Goal: Transaction & Acquisition: Purchase product/service

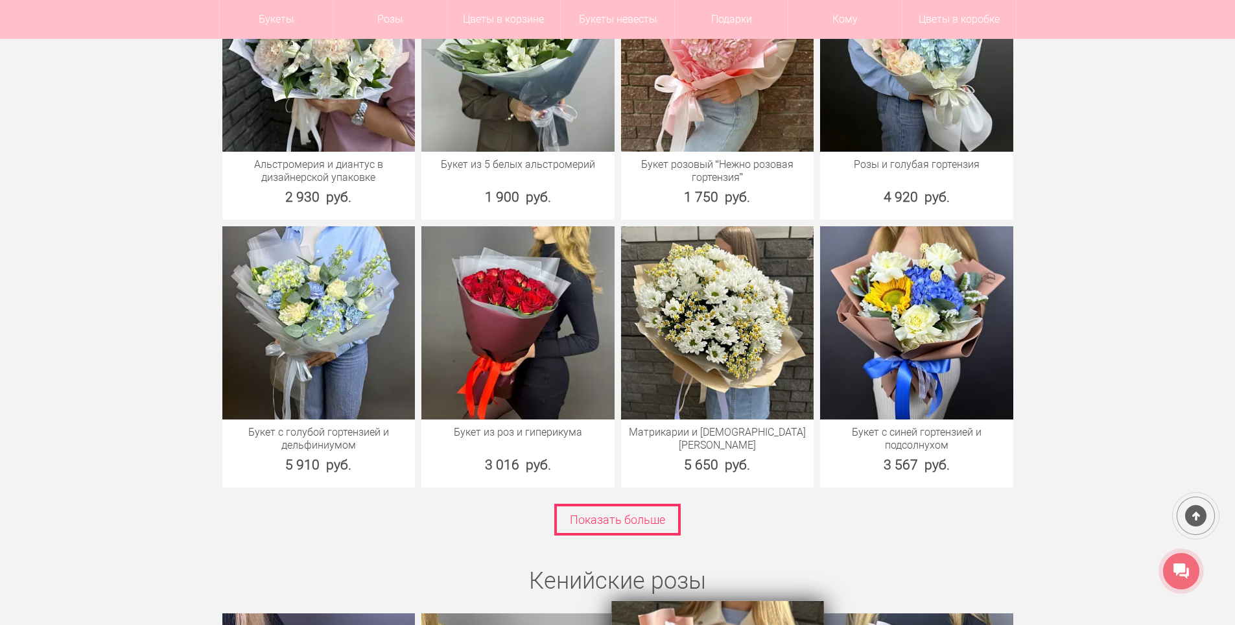
scroll to position [1751, 0]
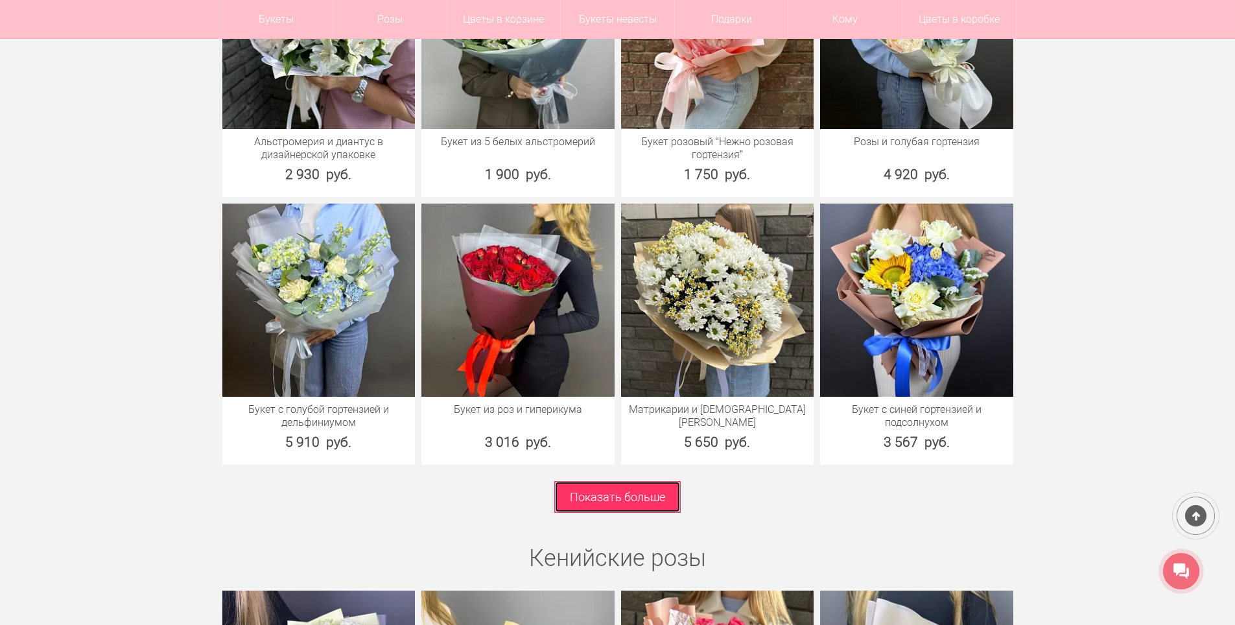
click at [639, 488] on link "Показать больше" at bounding box center [617, 497] width 126 height 32
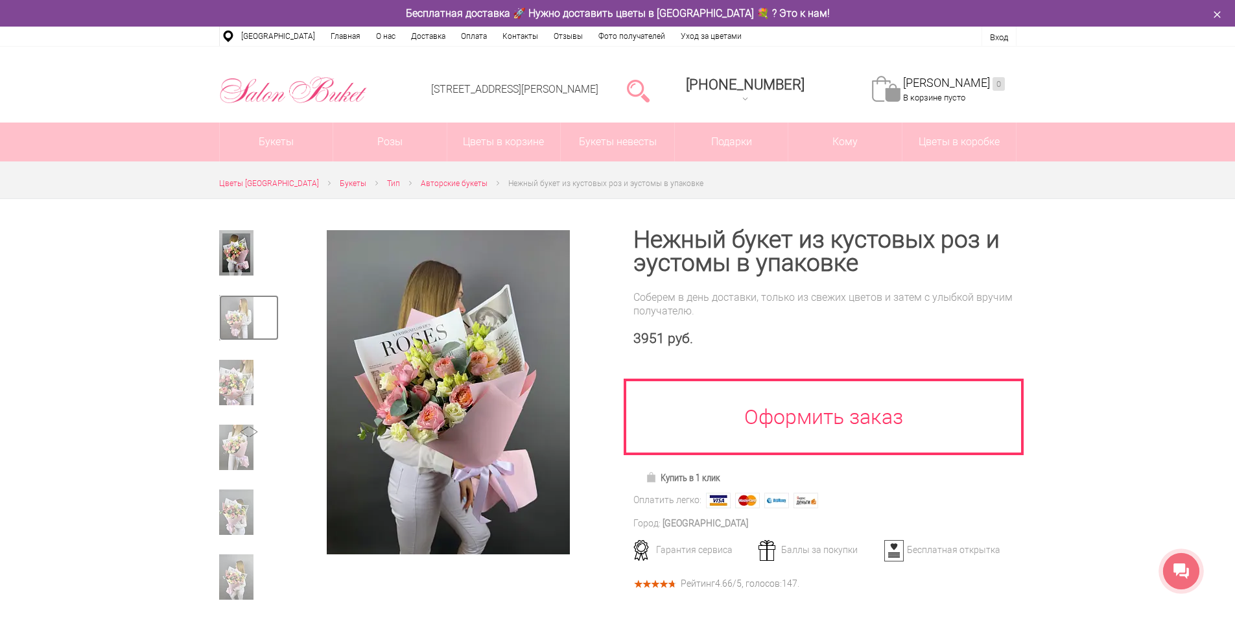
click at [238, 326] on img at bounding box center [236, 317] width 34 height 45
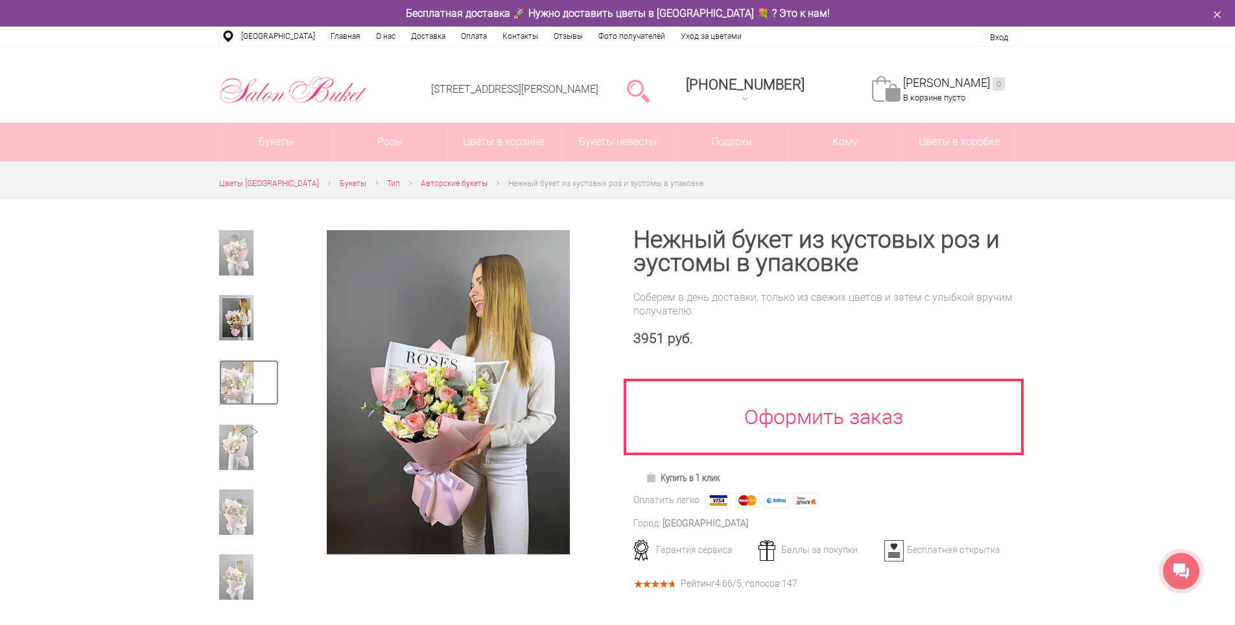
click at [235, 372] on img at bounding box center [236, 382] width 34 height 45
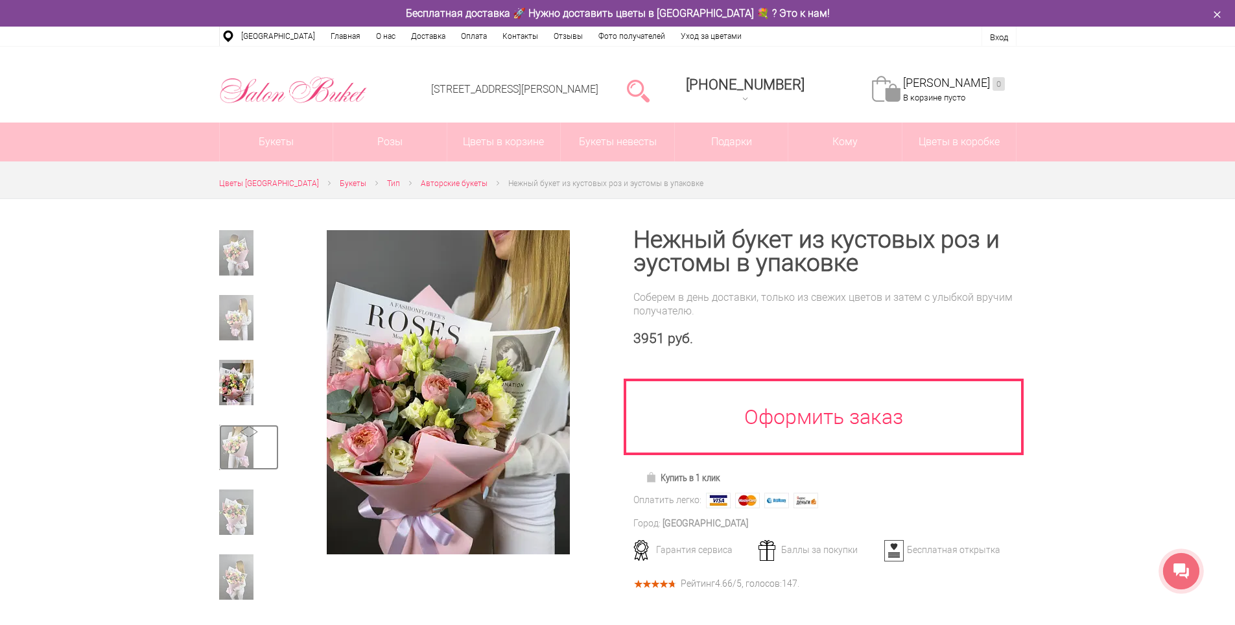
click at [249, 451] on img at bounding box center [236, 447] width 34 height 45
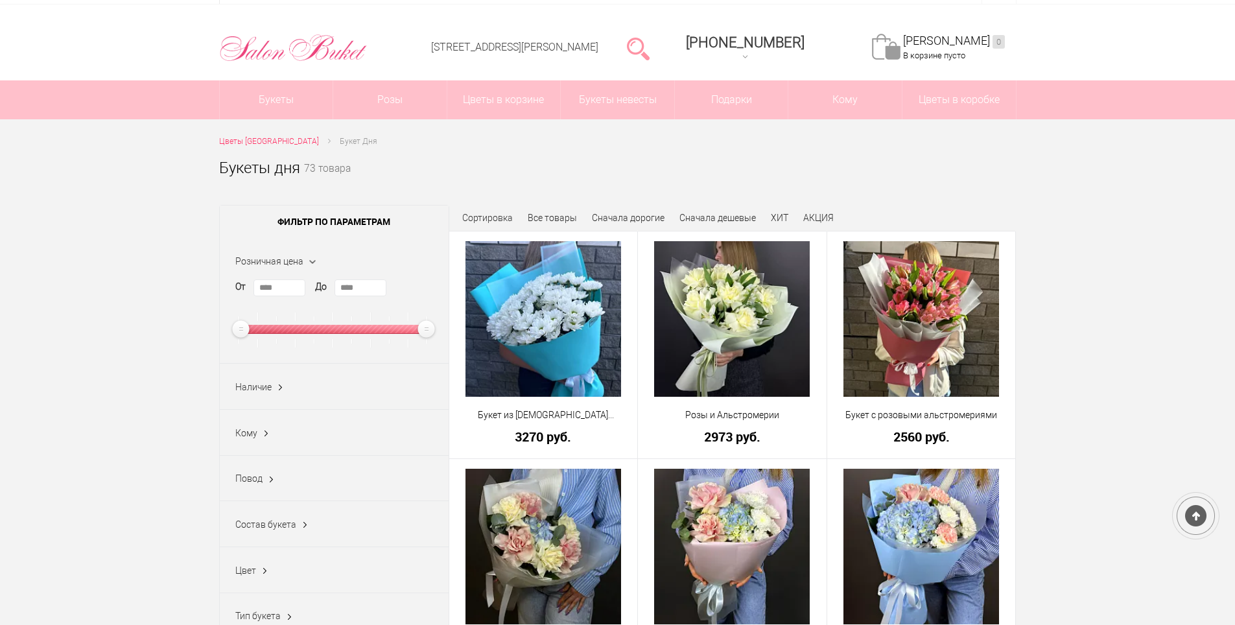
scroll to position [65, 0]
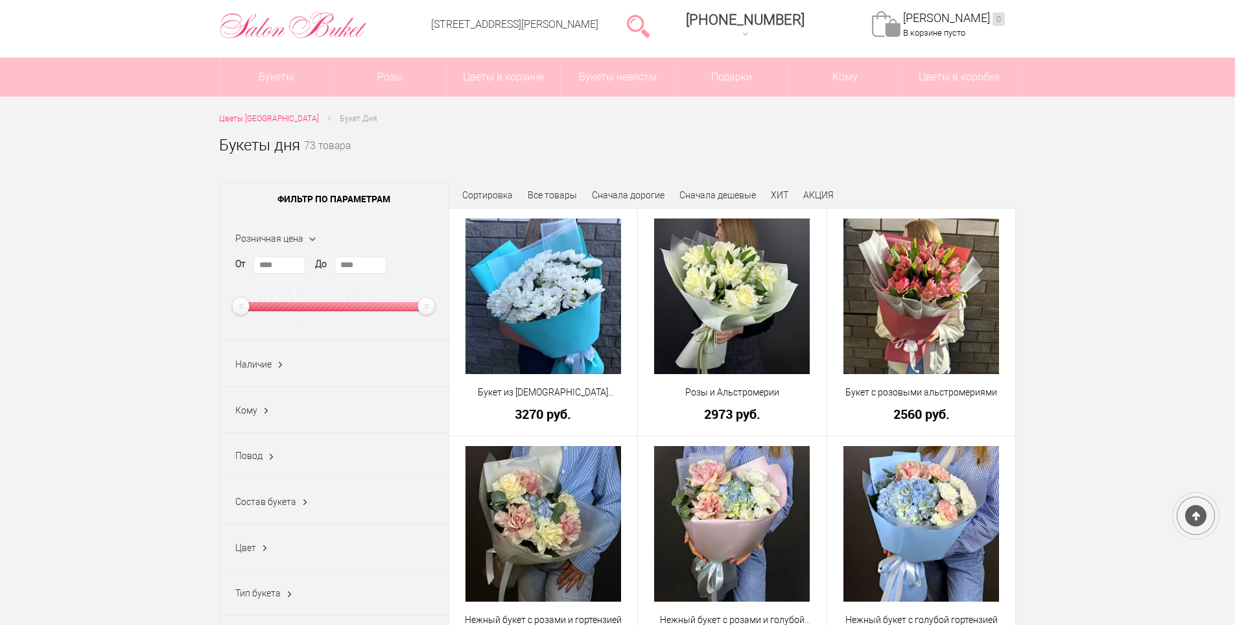
click at [274, 409] on div "Кому Бабушке (4) Воспитателю (10) Врачу (4) Девочке (8) Девушке (2) Дочери (9) …" at bounding box center [334, 410] width 229 height 46
click at [252, 416] on span "Кому" at bounding box center [246, 410] width 22 height 10
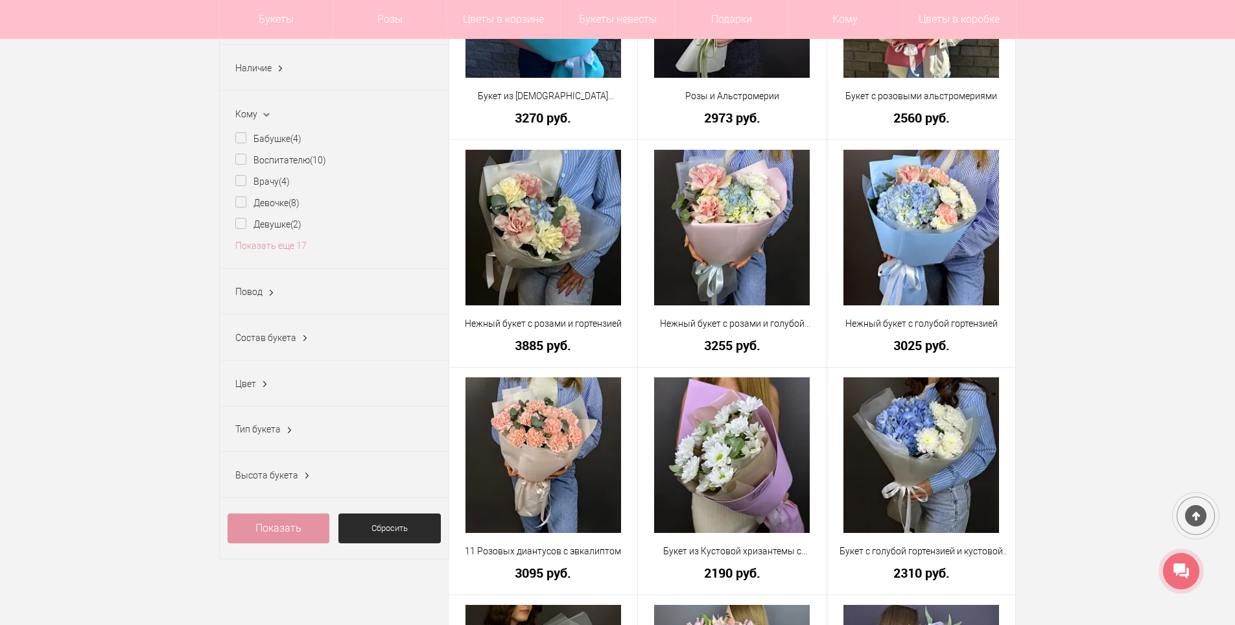
scroll to position [324, 0]
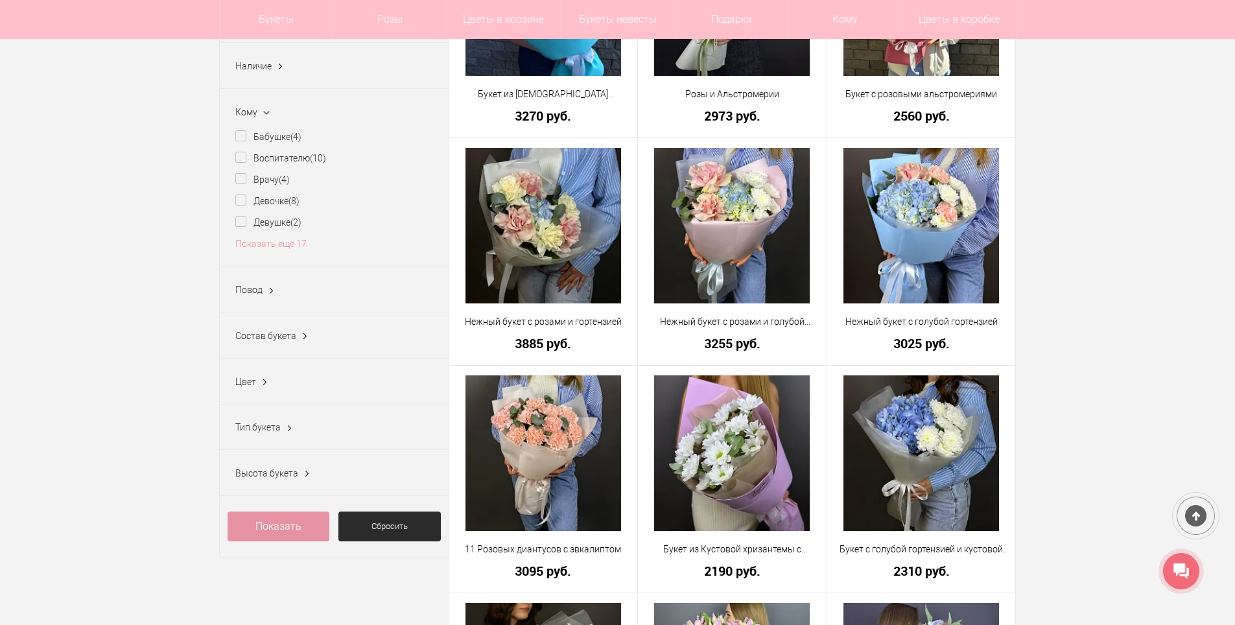
click at [279, 290] on div "Повод 8 марта (13) 9 мая (1) 1 сентября (13) Без повода (17) Бизнес-поздравлени…" at bounding box center [334, 290] width 229 height 46
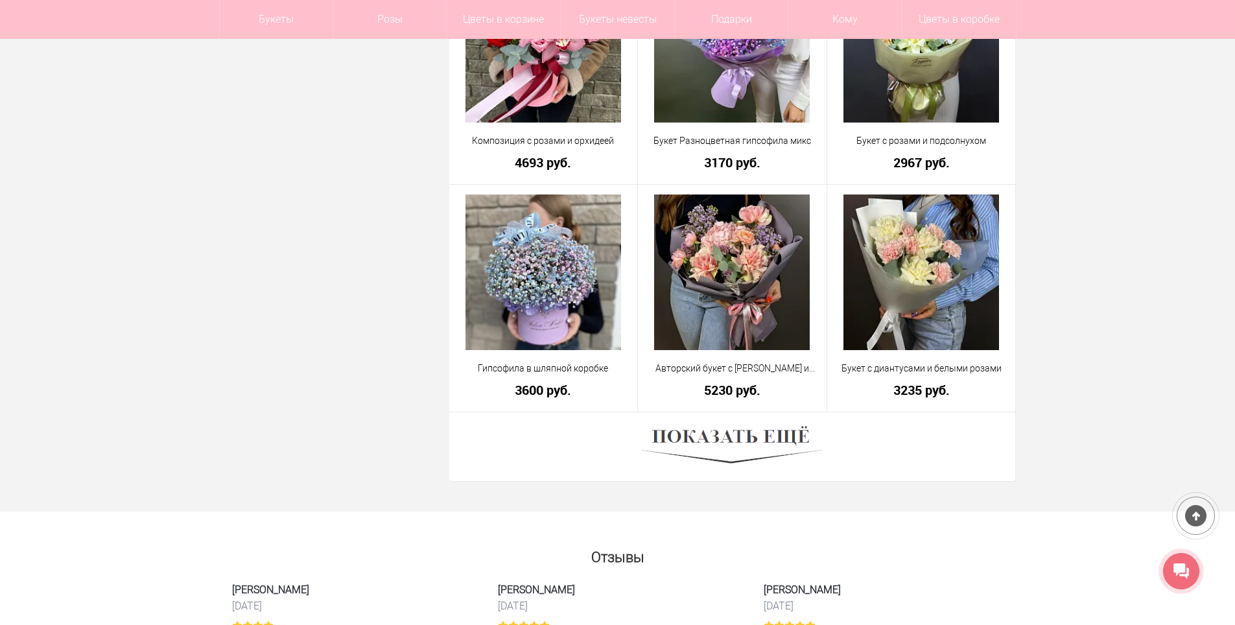
scroll to position [3502, 0]
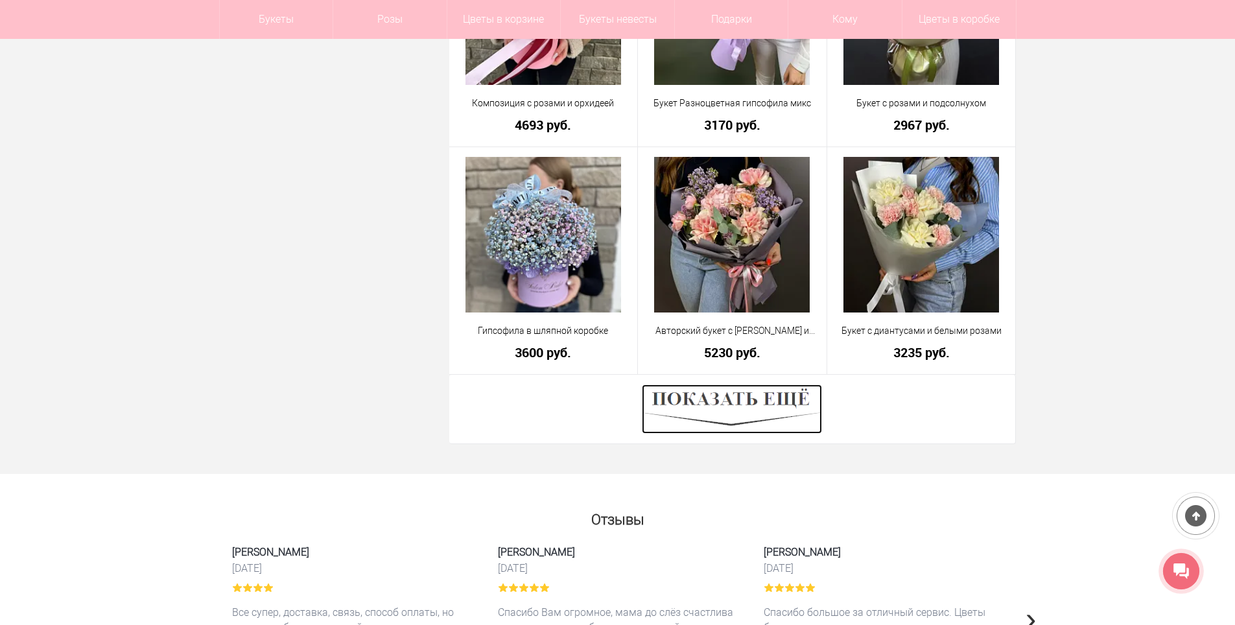
click at [705, 407] on img at bounding box center [732, 409] width 180 height 49
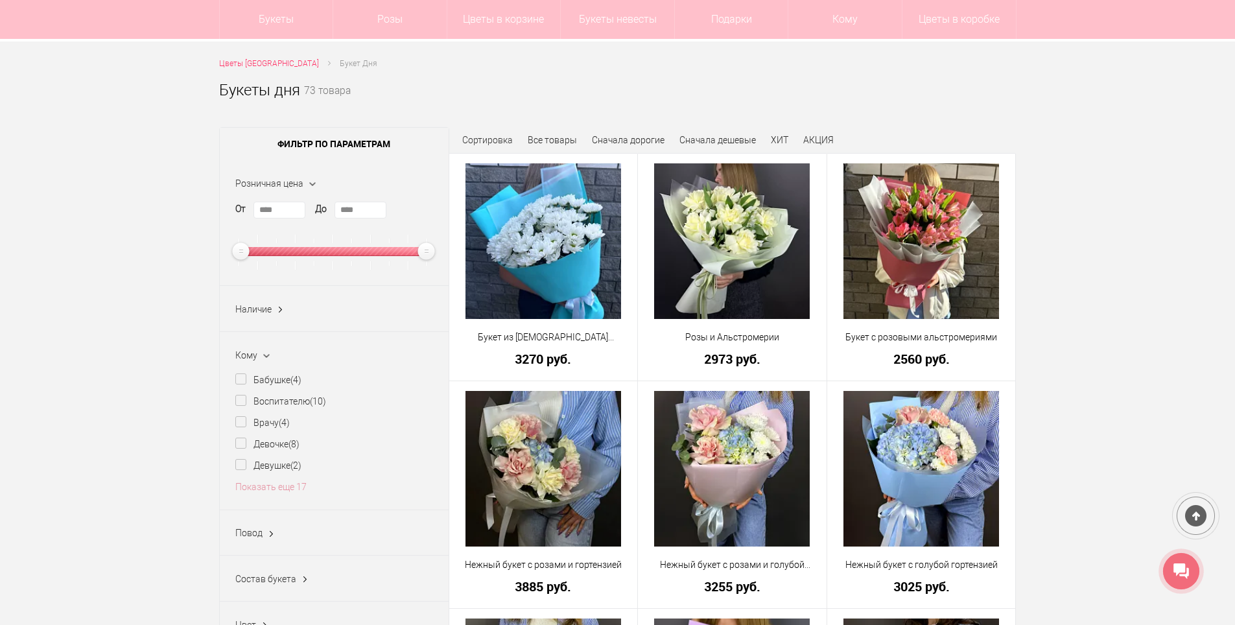
scroll to position [0, 0]
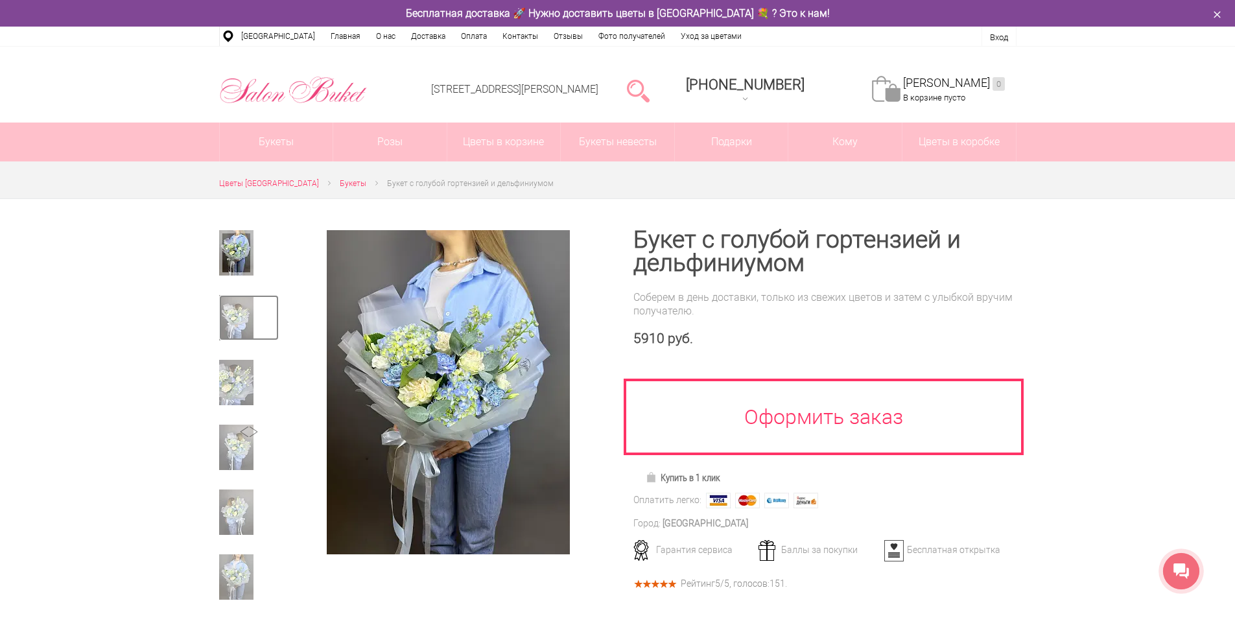
click at [230, 316] on img at bounding box center [236, 317] width 34 height 45
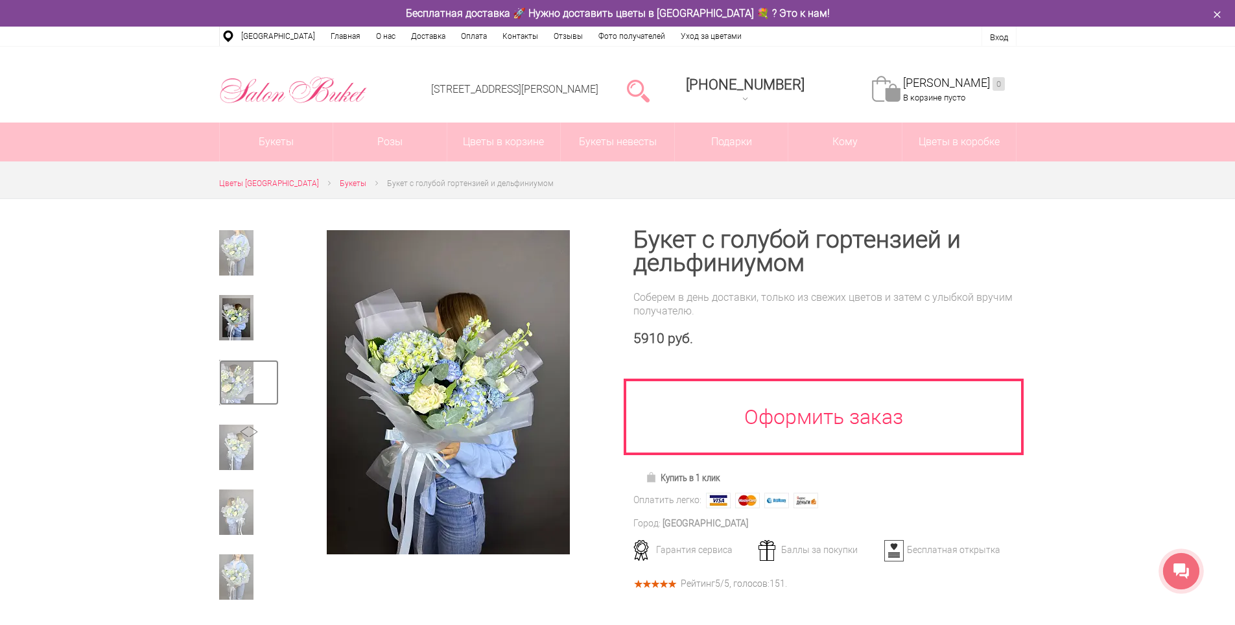
click at [237, 388] on img at bounding box center [236, 382] width 34 height 45
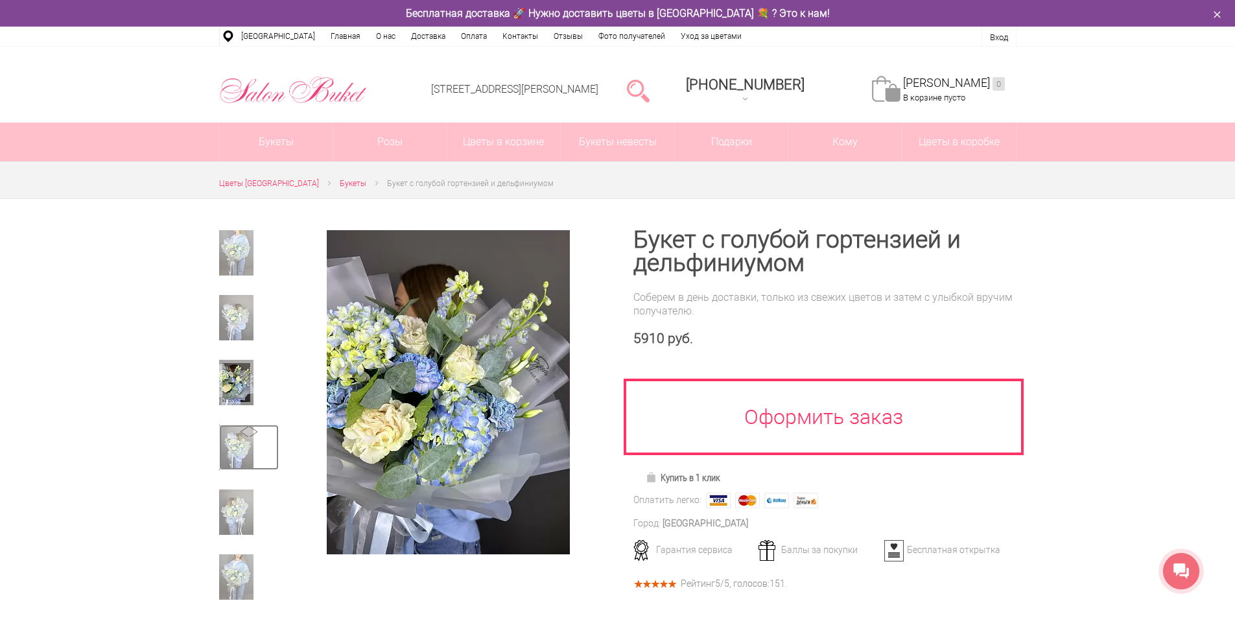
click at [232, 448] on img at bounding box center [236, 447] width 34 height 45
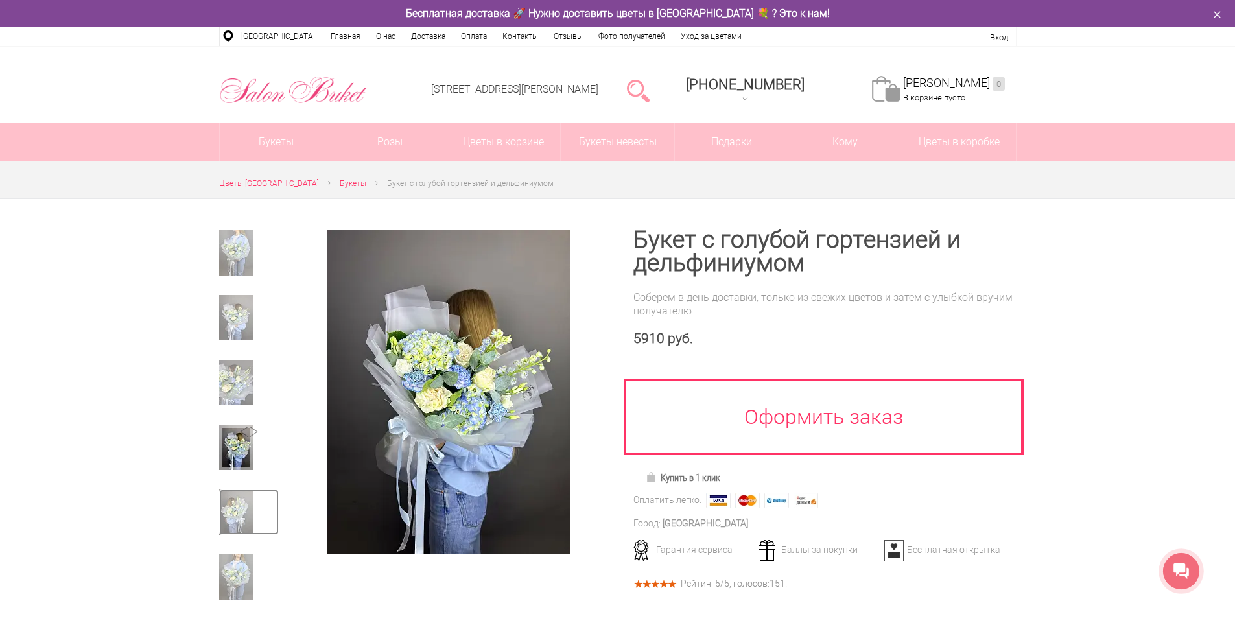
click at [233, 506] on img at bounding box center [236, 512] width 34 height 45
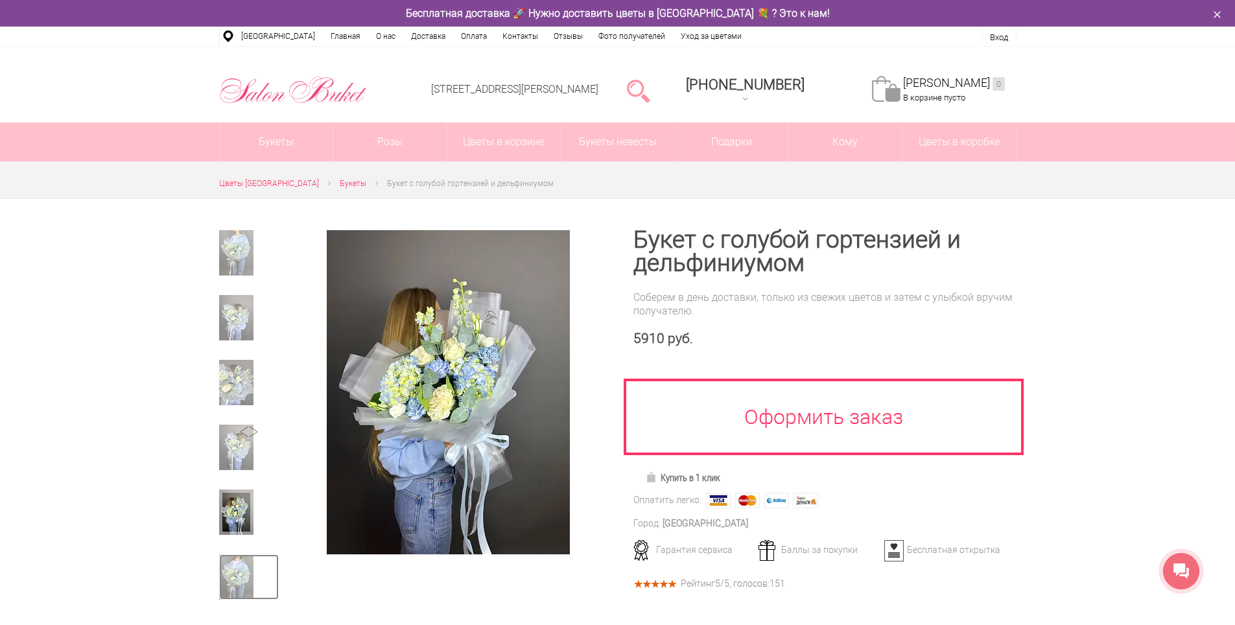
click at [239, 569] on img at bounding box center [236, 576] width 34 height 45
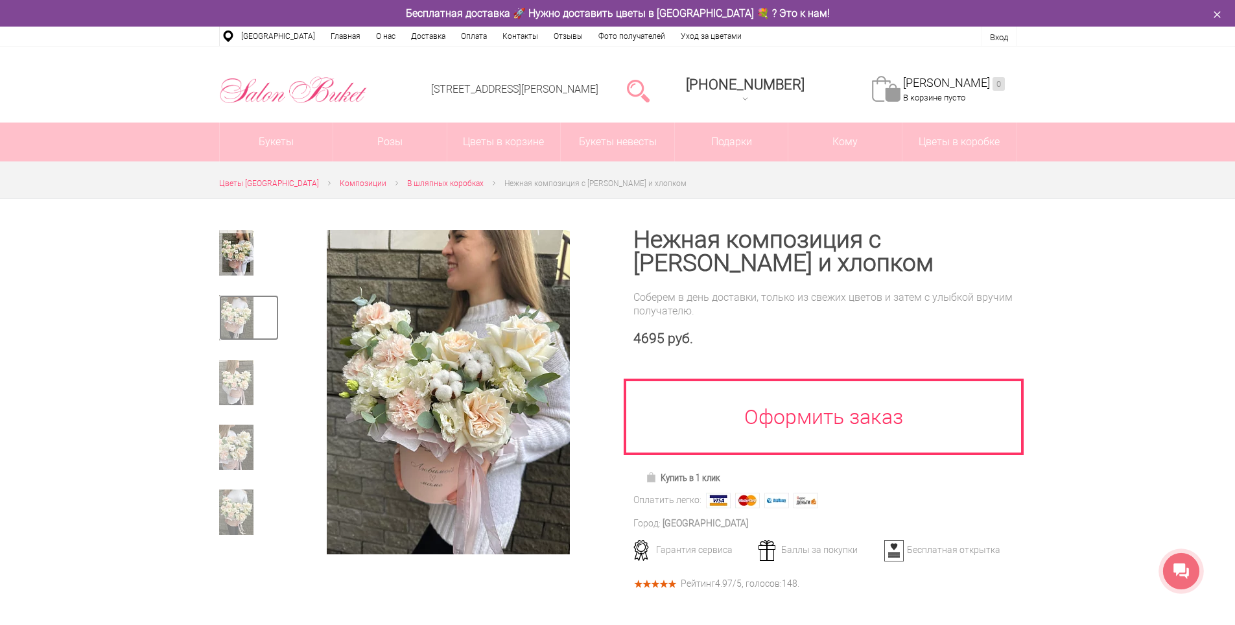
click at [237, 307] on img at bounding box center [236, 317] width 34 height 45
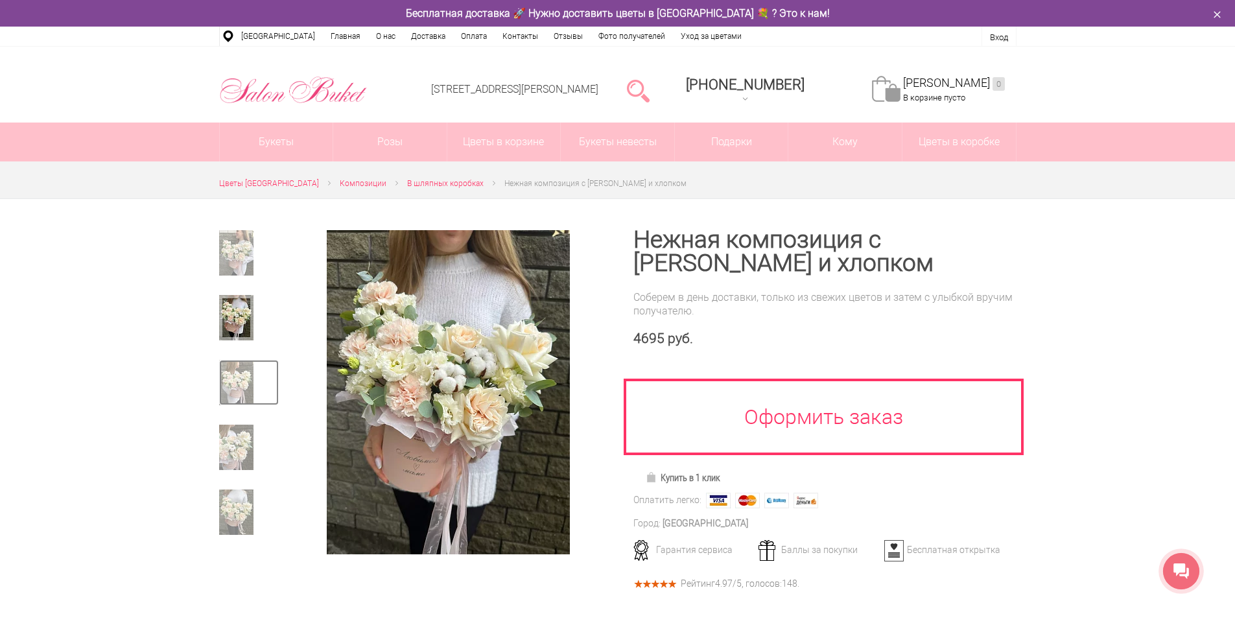
click at [234, 370] on img at bounding box center [236, 382] width 34 height 45
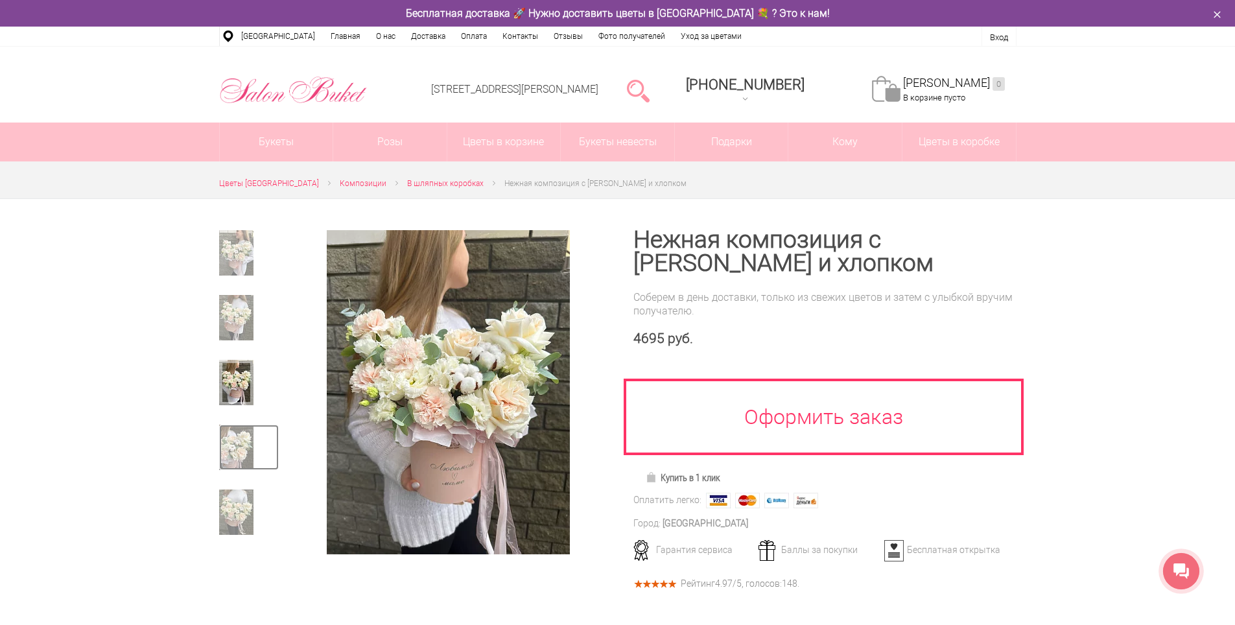
click at [232, 449] on img at bounding box center [236, 447] width 34 height 45
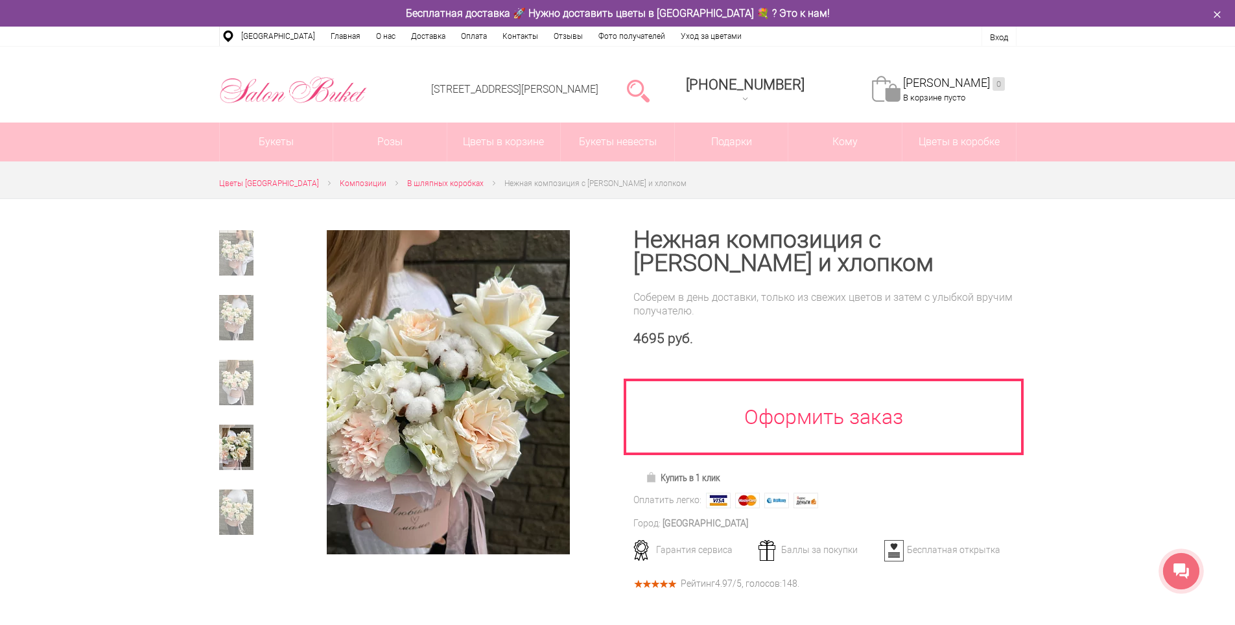
click at [232, 487] on div at bounding box center [249, 392] width 60 height 324
click at [232, 506] on img at bounding box center [236, 512] width 34 height 45
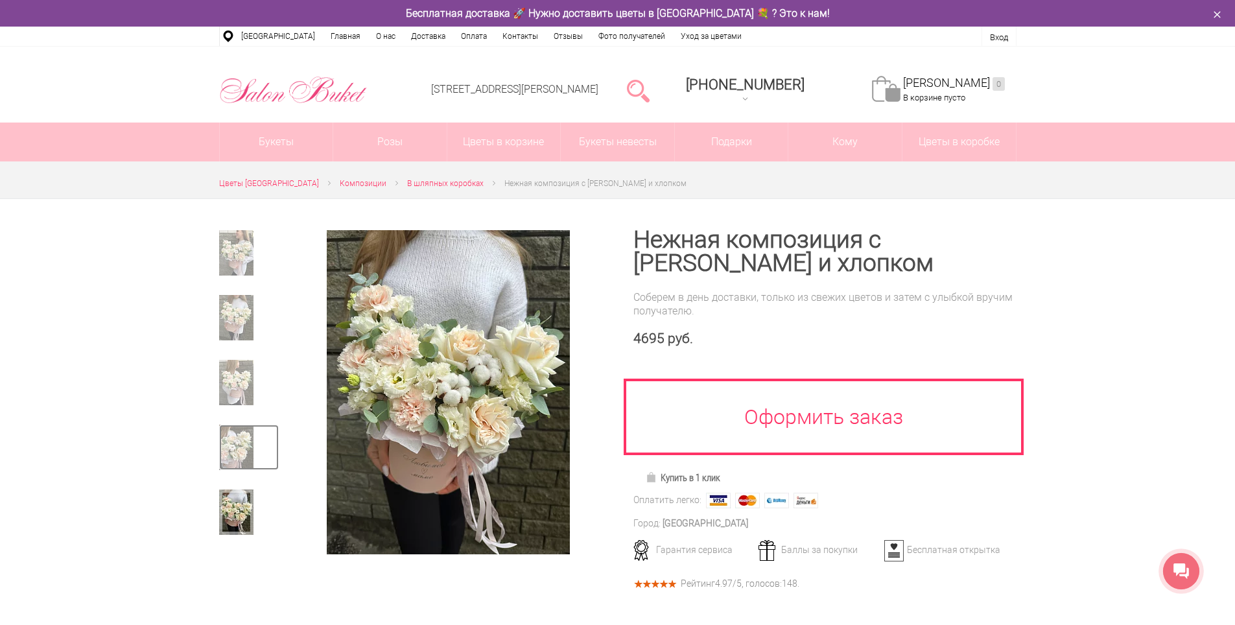
click at [240, 449] on img at bounding box center [236, 447] width 34 height 45
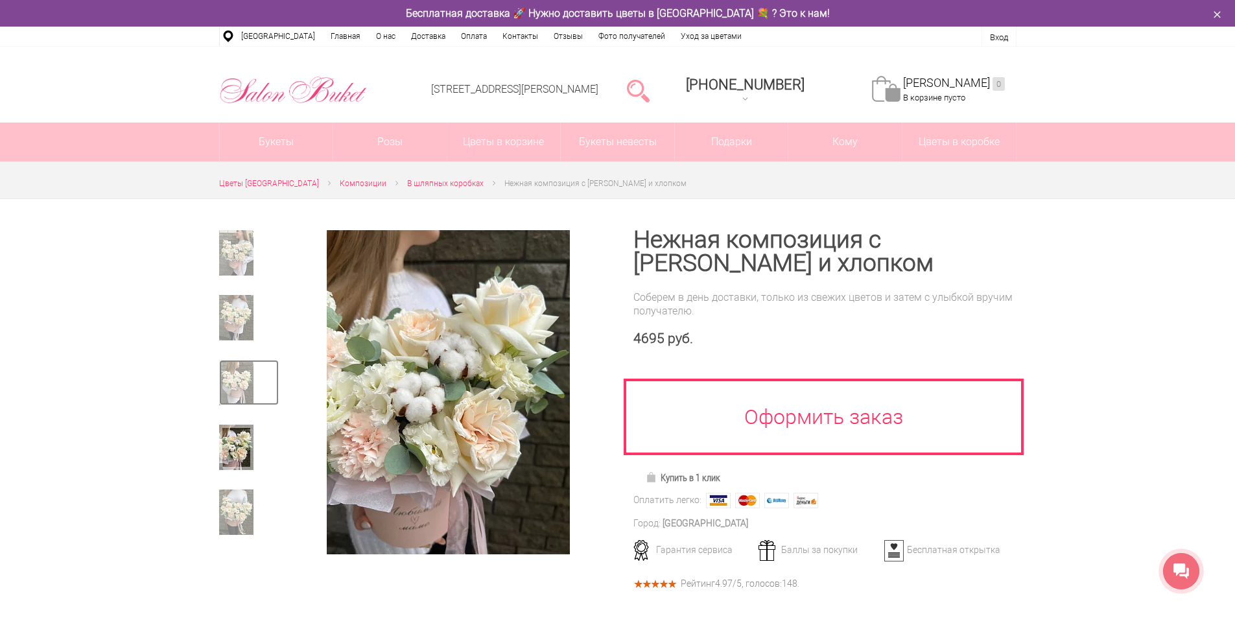
click at [237, 390] on img at bounding box center [236, 382] width 34 height 45
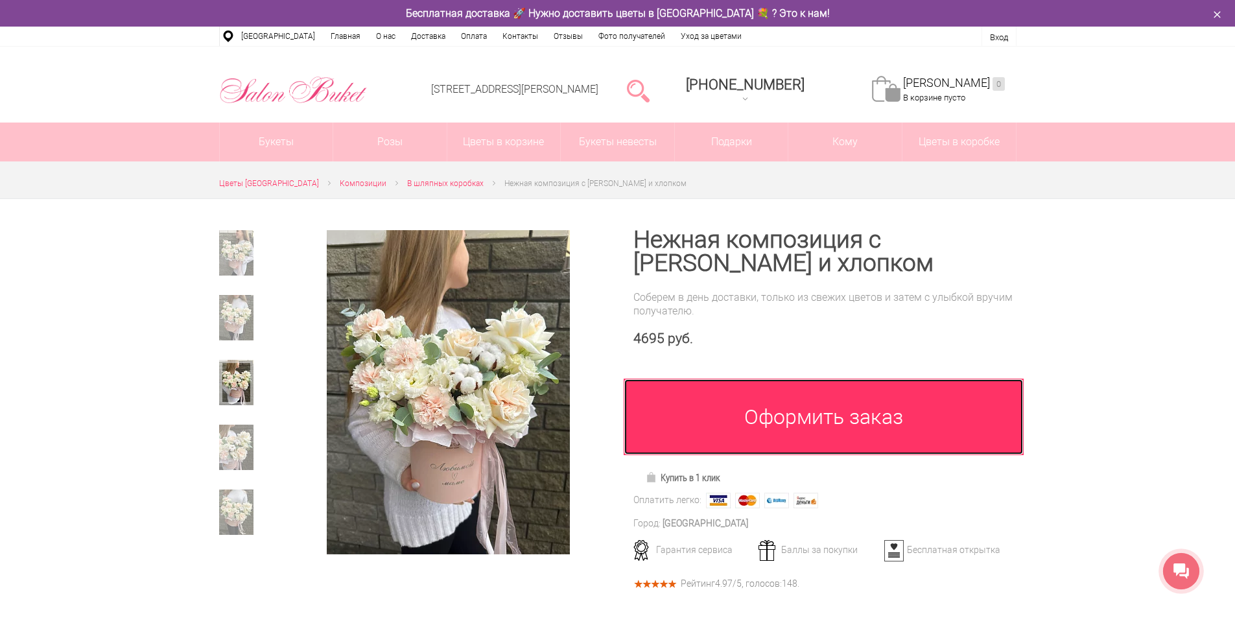
click at [840, 416] on link "Оформить заказ" at bounding box center [824, 417] width 401 height 77
click at [787, 425] on link "Оформить заказ" at bounding box center [824, 417] width 401 height 77
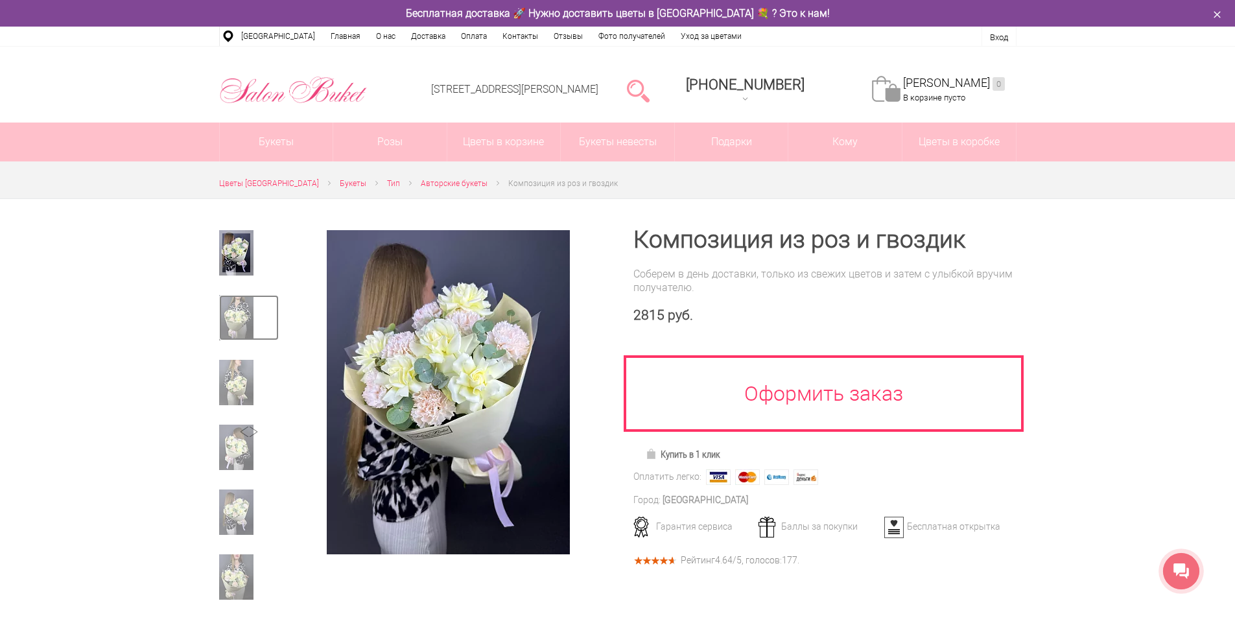
click at [233, 309] on img at bounding box center [236, 317] width 34 height 45
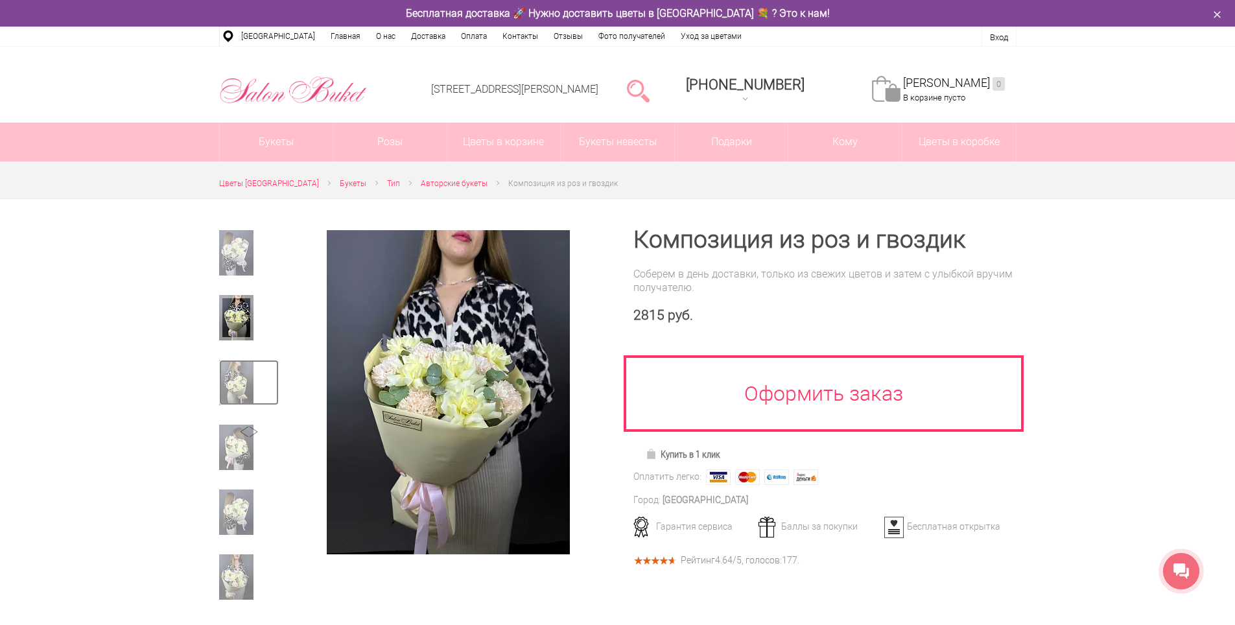
click at [233, 388] on img at bounding box center [236, 382] width 34 height 45
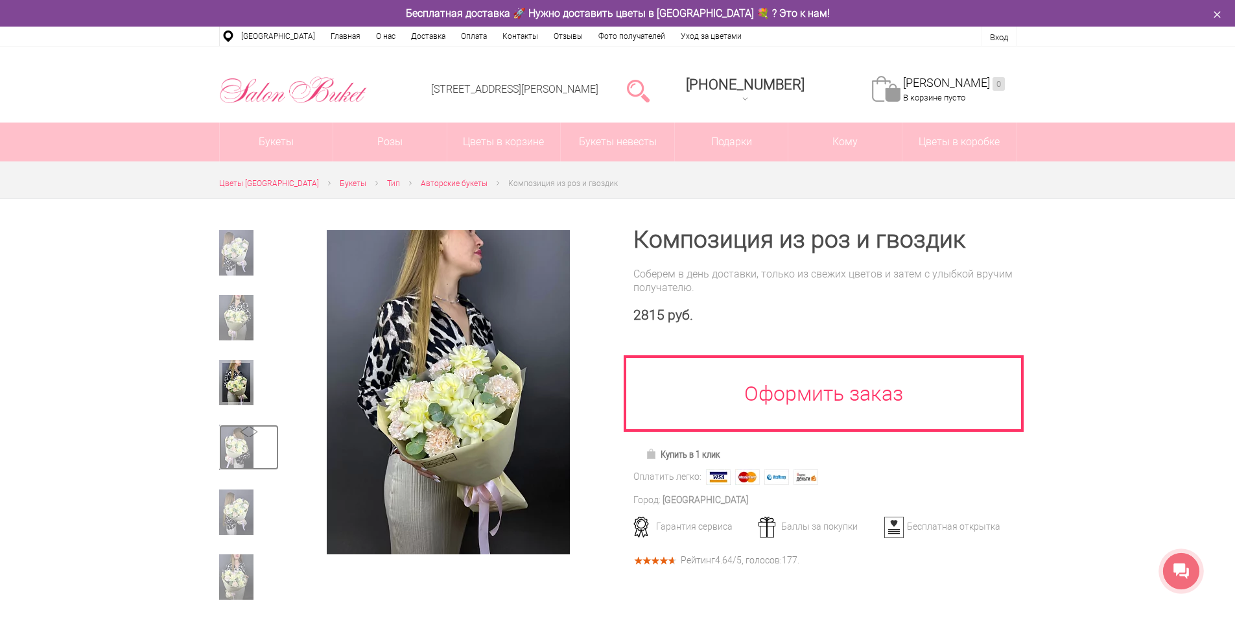
click at [224, 435] on img at bounding box center [236, 447] width 34 height 45
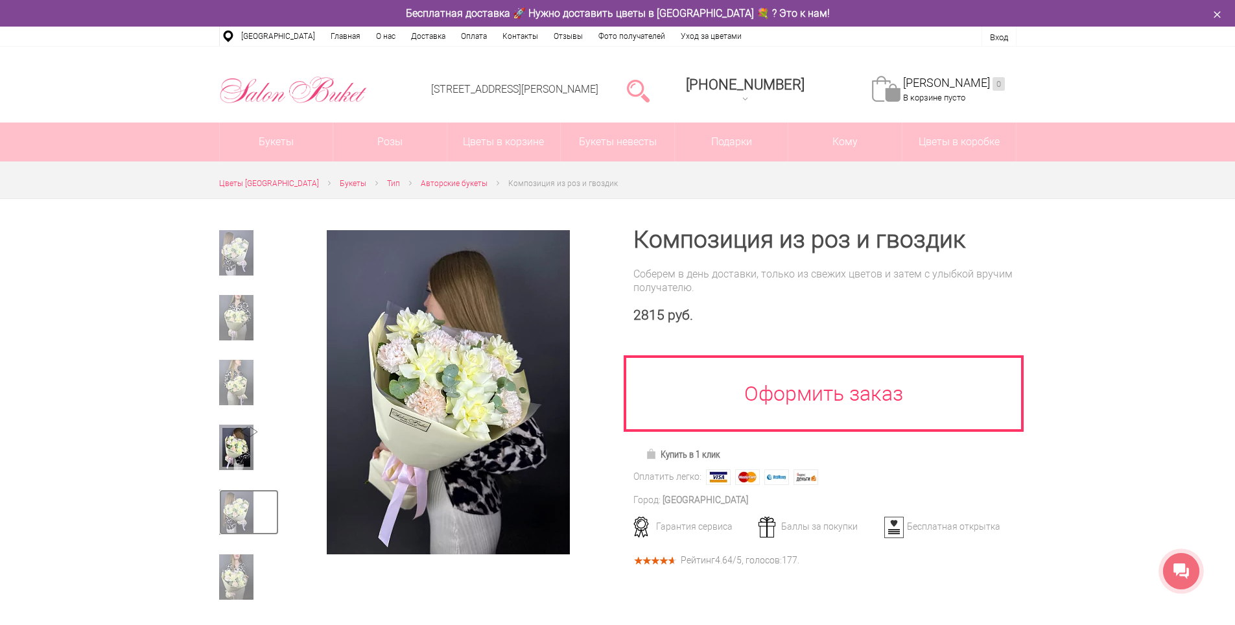
click at [234, 503] on img at bounding box center [236, 512] width 34 height 45
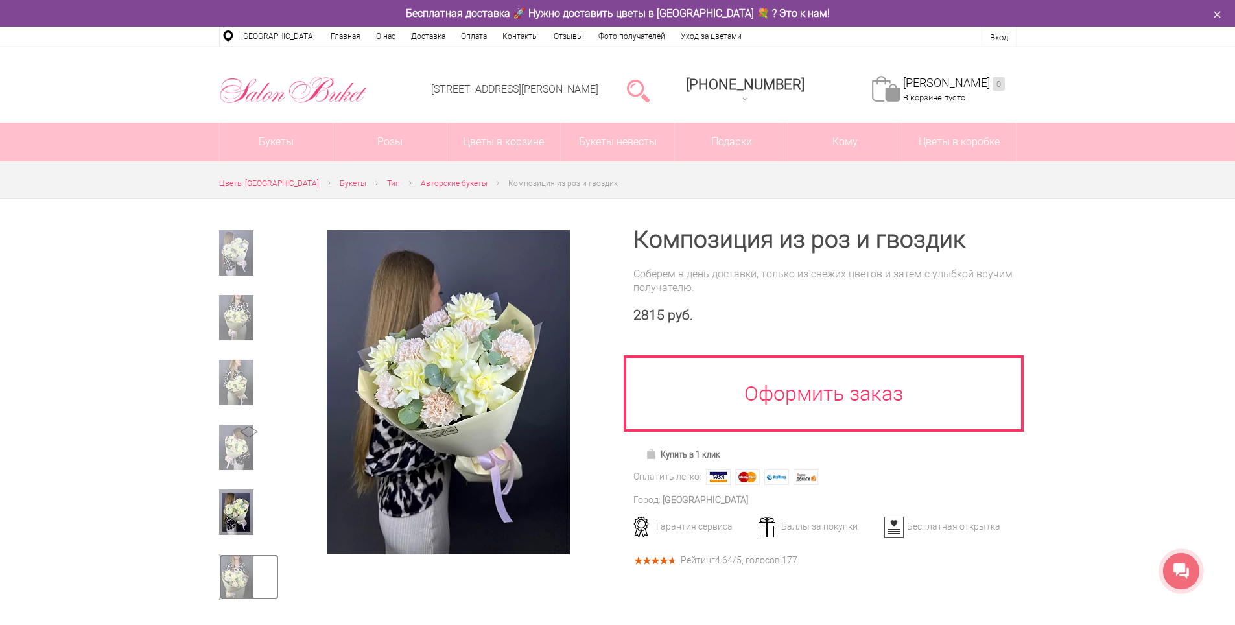
click at [226, 577] on img at bounding box center [236, 576] width 34 height 45
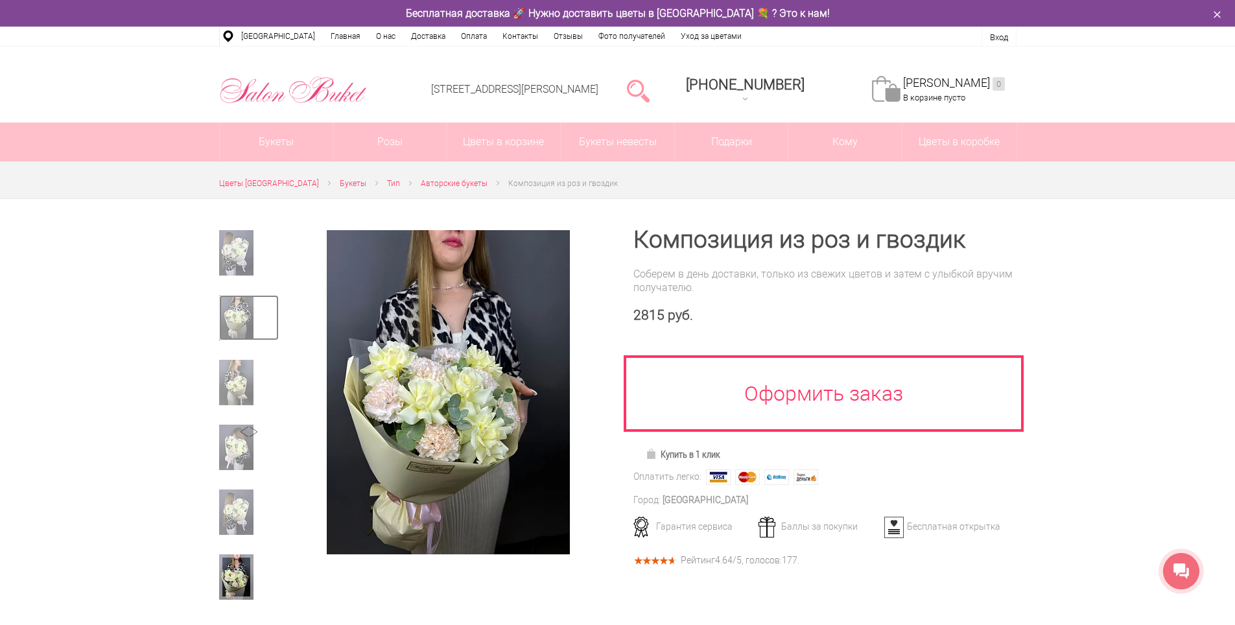
click at [234, 324] on img at bounding box center [236, 317] width 34 height 45
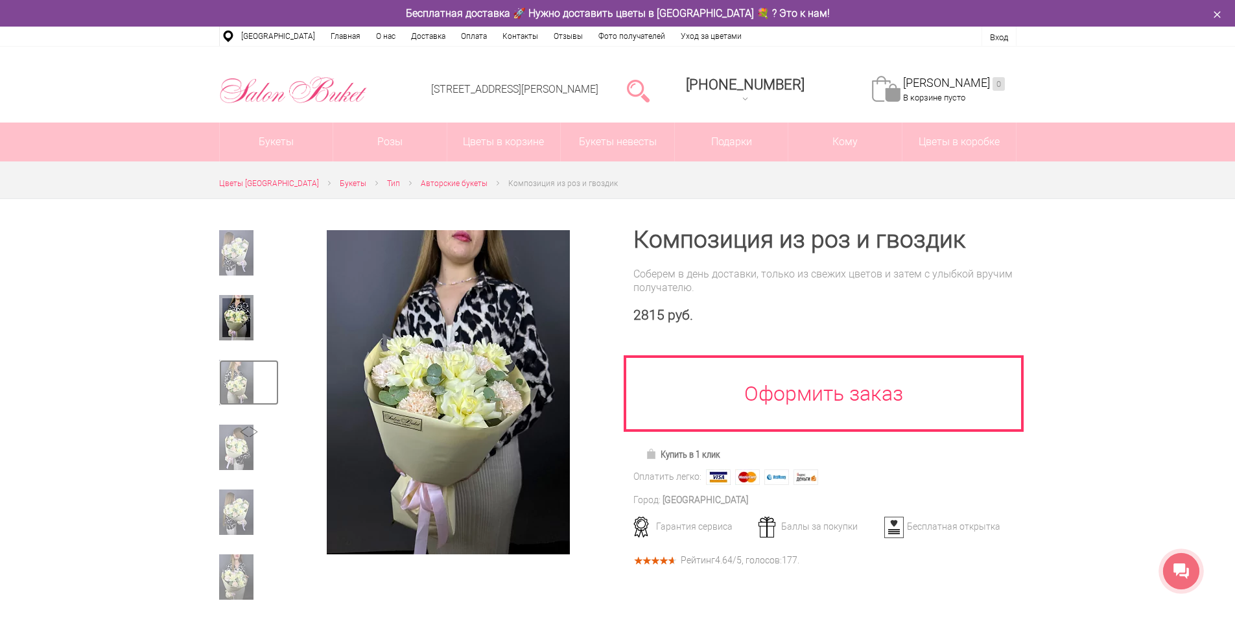
click at [243, 387] on img at bounding box center [236, 382] width 34 height 45
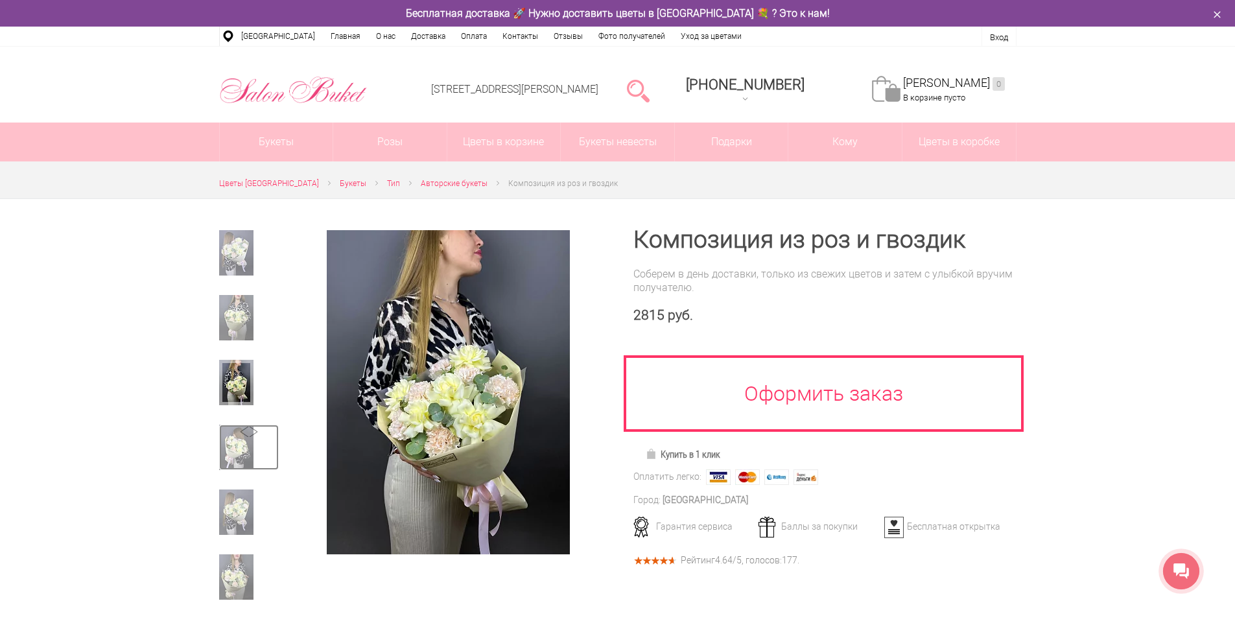
click at [230, 453] on img at bounding box center [236, 447] width 34 height 45
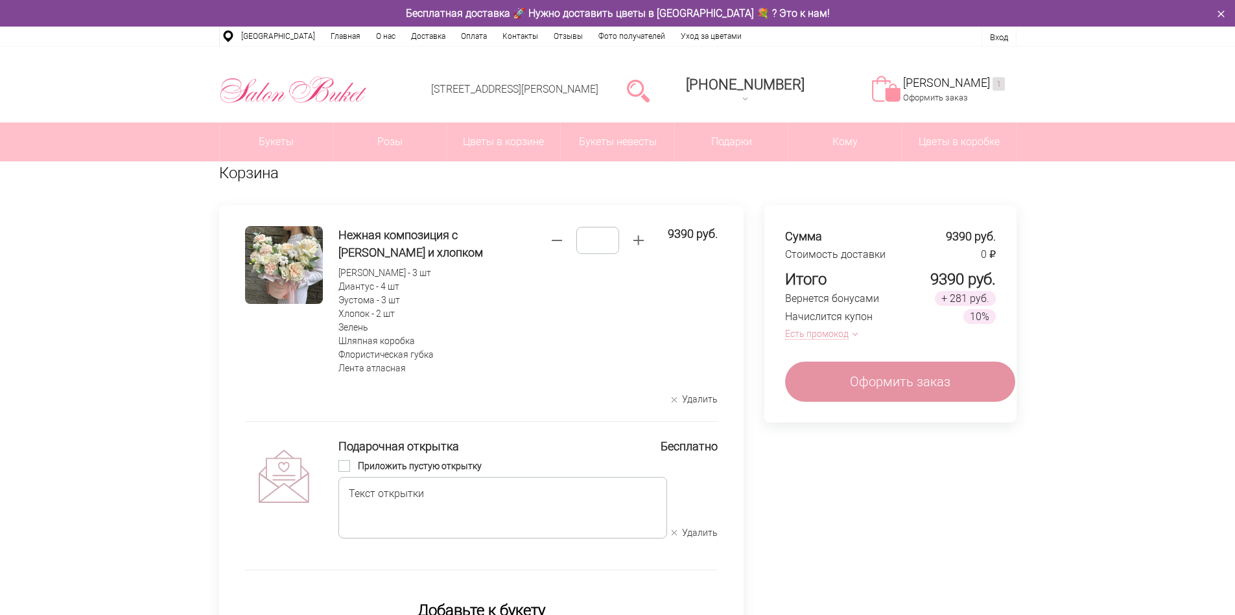
click at [564, 239] on span "button" at bounding box center [557, 241] width 20 height 20
type input "*"
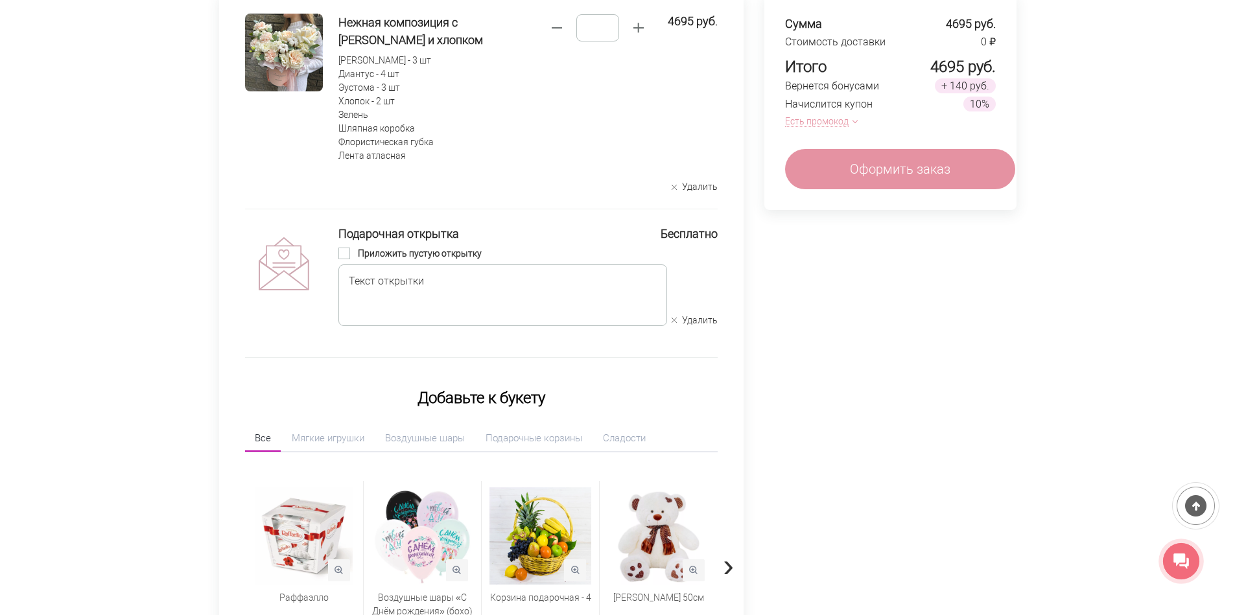
scroll to position [259, 0]
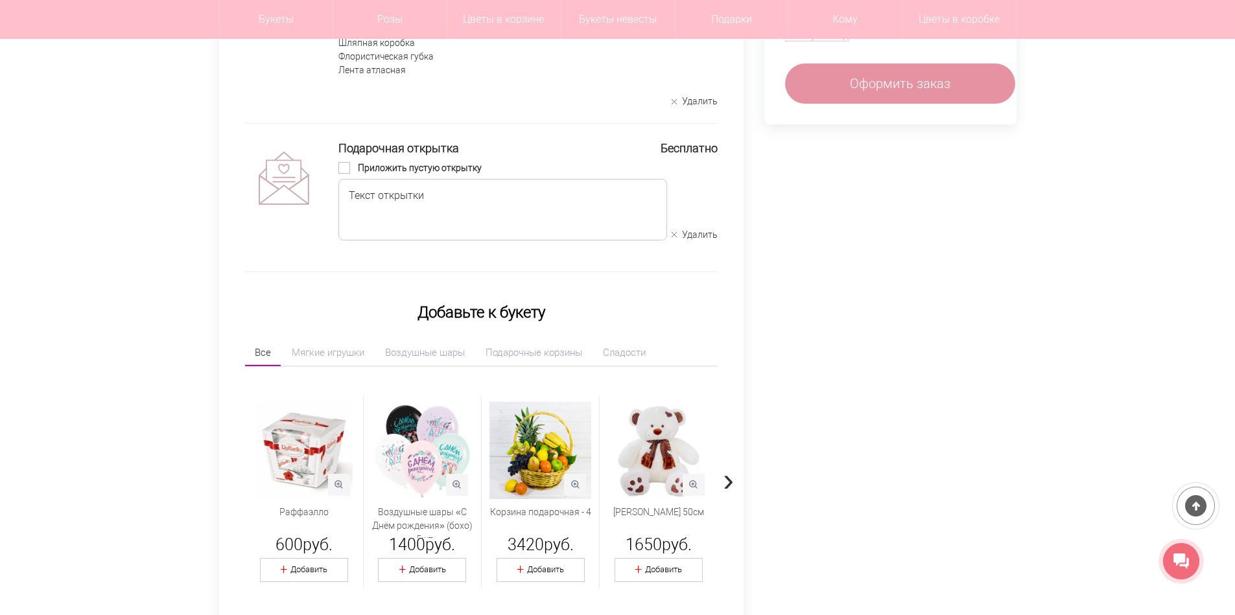
click at [392, 215] on textarea at bounding box center [503, 210] width 329 height 62
type textarea "*"
paste textarea "**********"
type textarea "**********"
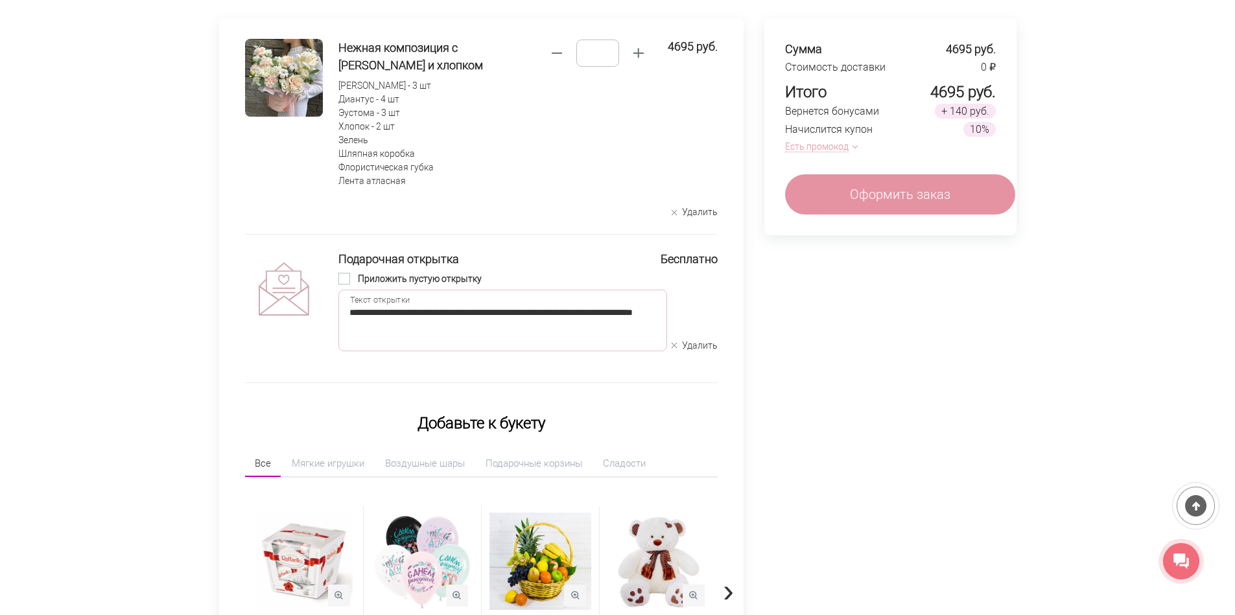
scroll to position [0, 0]
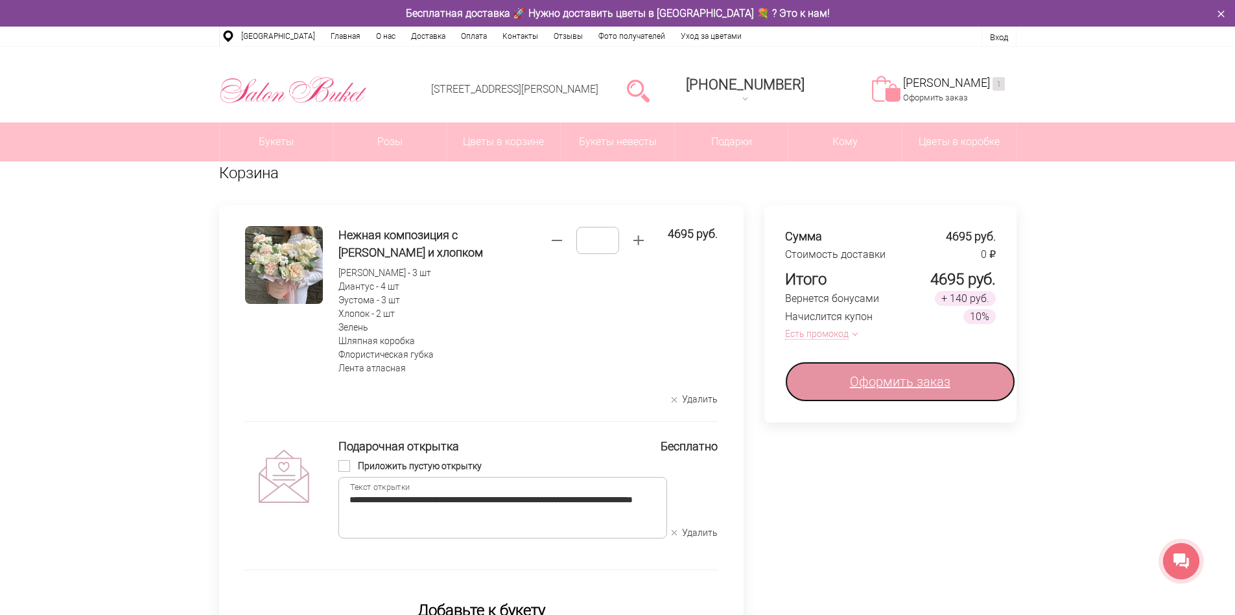
click at [868, 383] on span "Оформить заказ" at bounding box center [900, 381] width 101 height 19
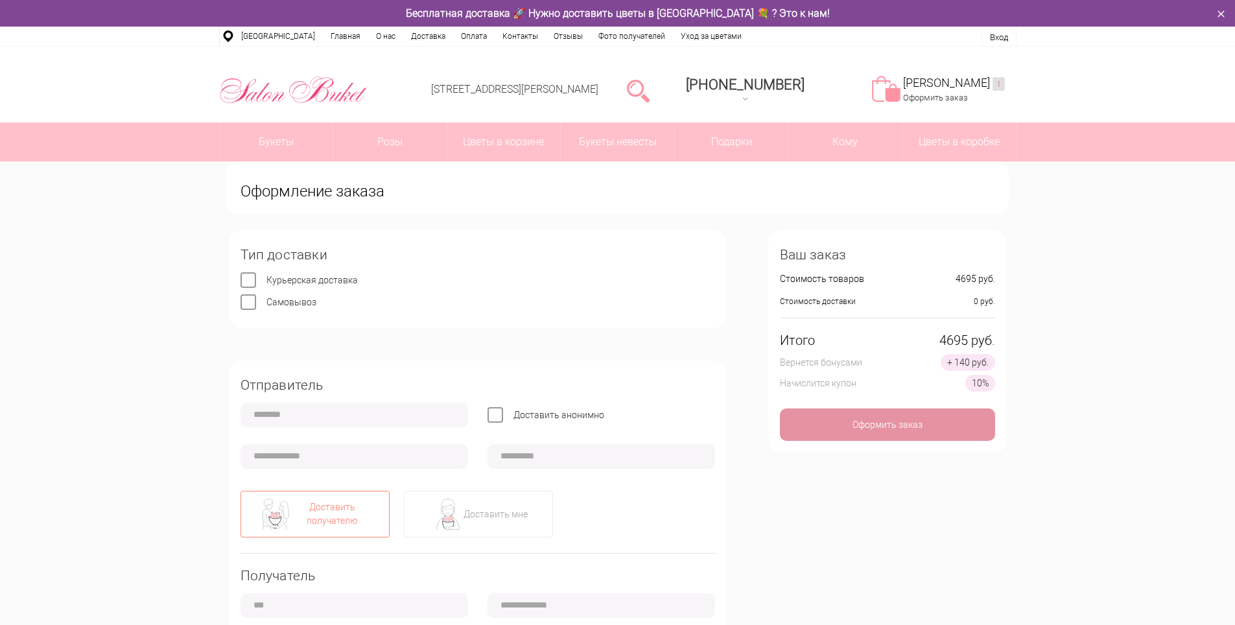
type input "**********"
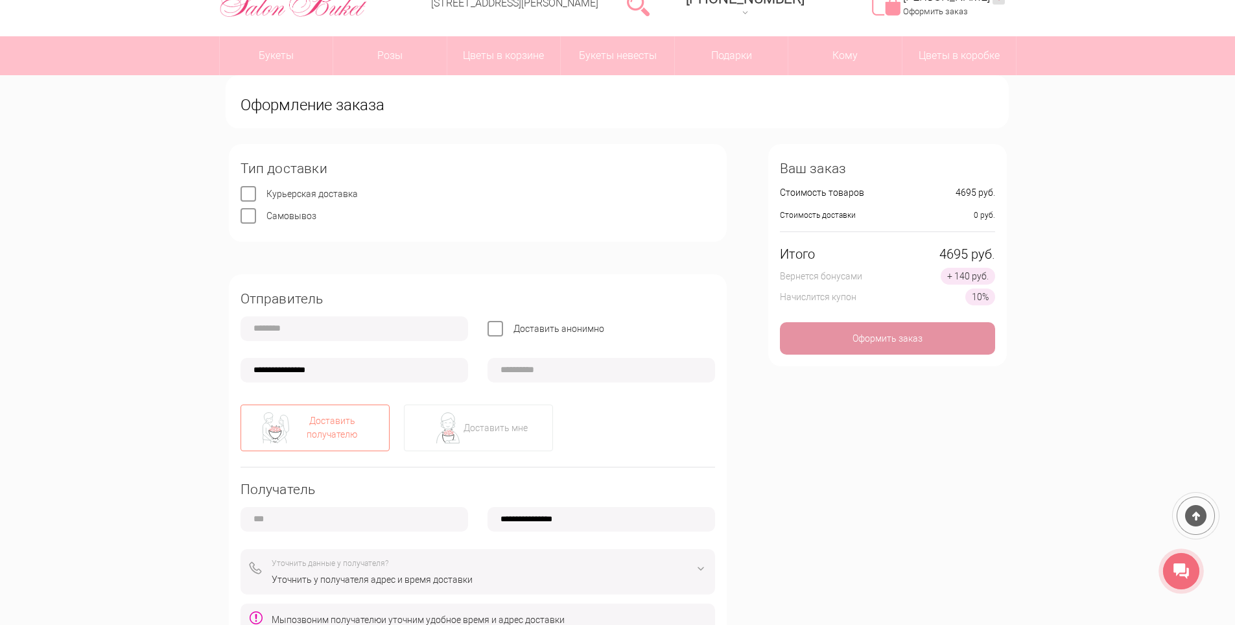
scroll to position [65, 0]
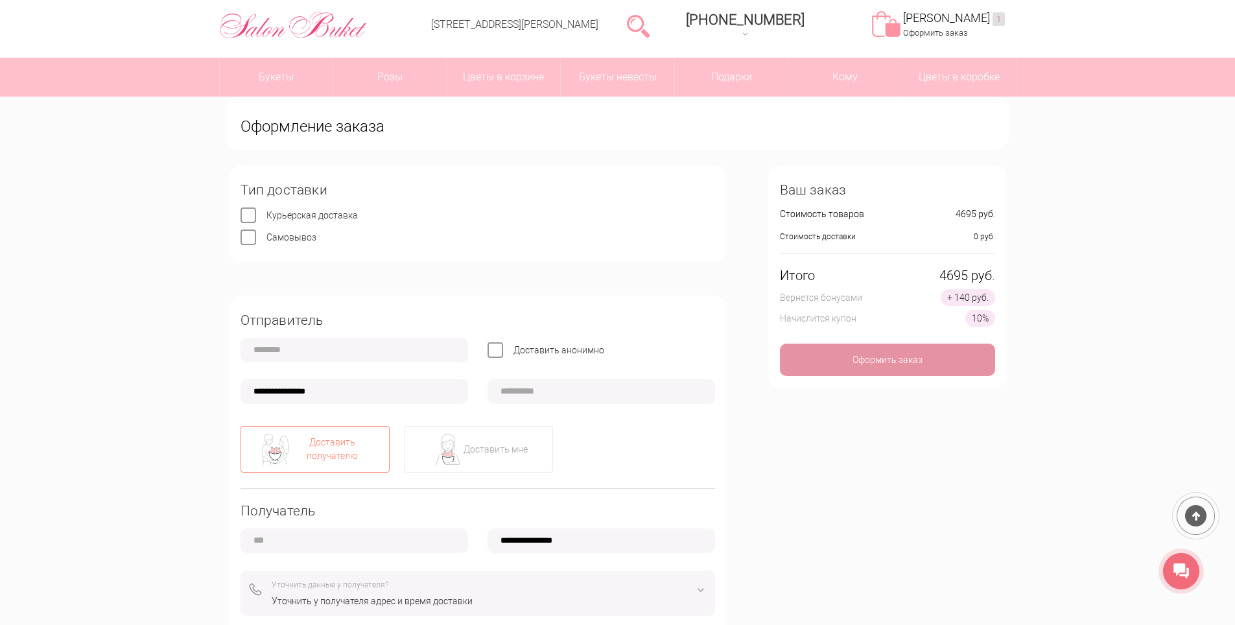
click at [303, 346] on input "text" at bounding box center [355, 350] width 228 height 25
type input "*****"
type input "**********"
click at [490, 452] on div "Доставить мне" at bounding box center [496, 450] width 64 height 14
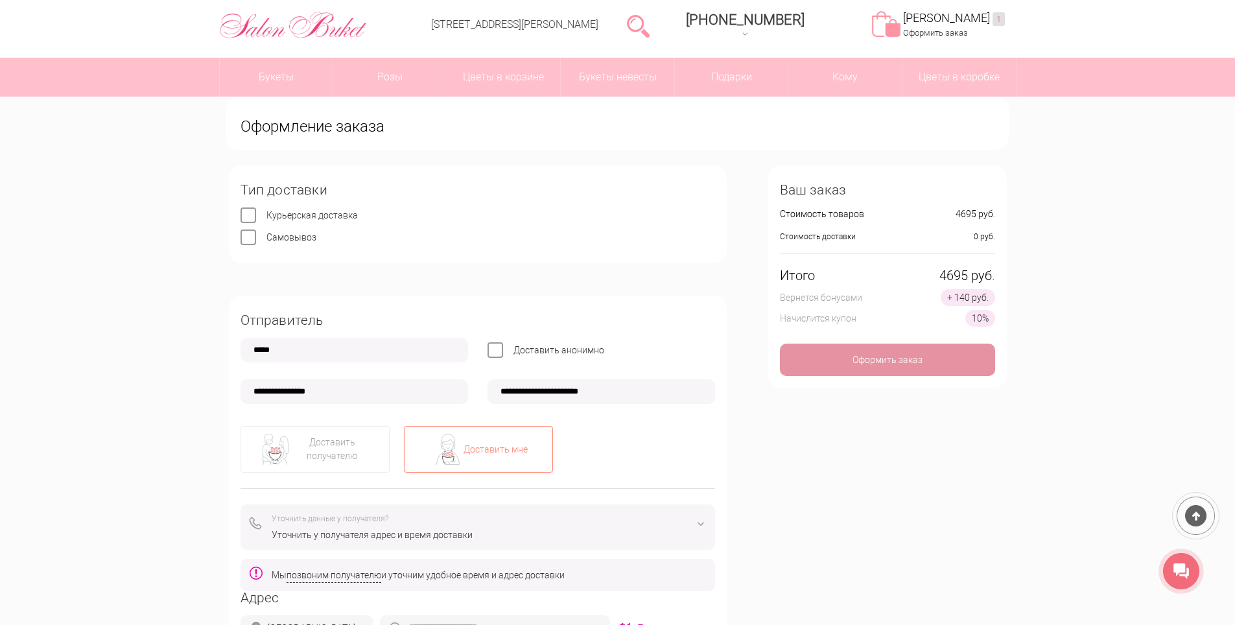
click at [271, 389] on input "**********" at bounding box center [355, 391] width 228 height 25
type input "**********"
click at [657, 452] on div "Доставить получателю Доставить мне" at bounding box center [478, 449] width 475 height 47
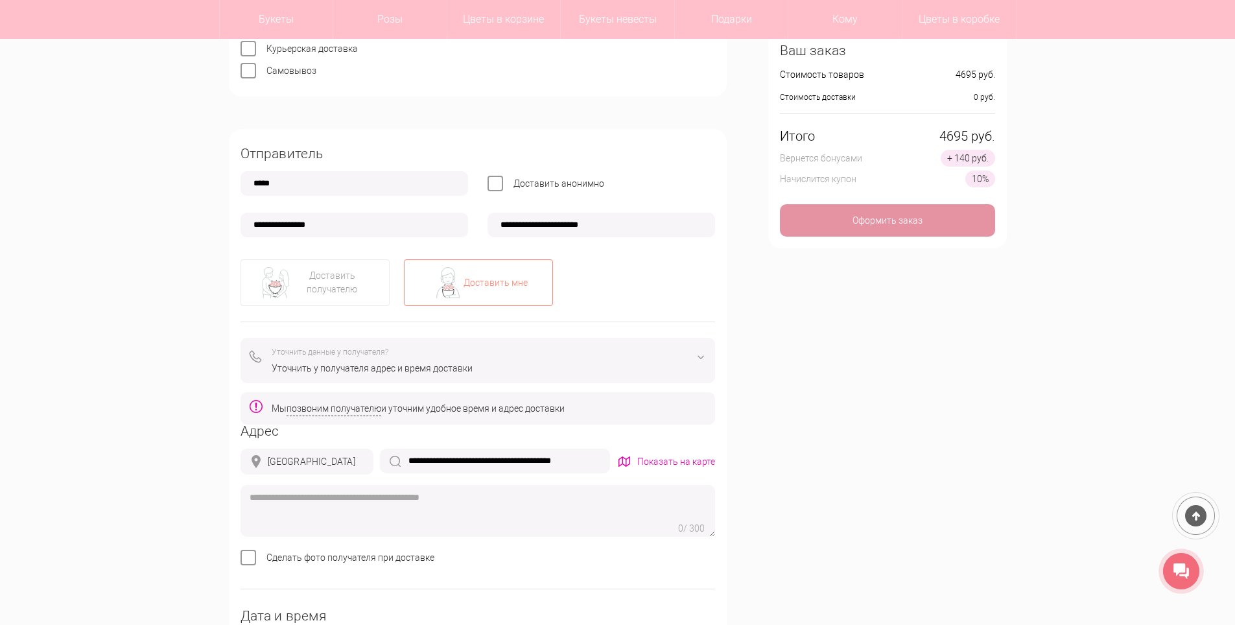
scroll to position [195, 0]
click at [708, 357] on img at bounding box center [701, 356] width 16 height 16
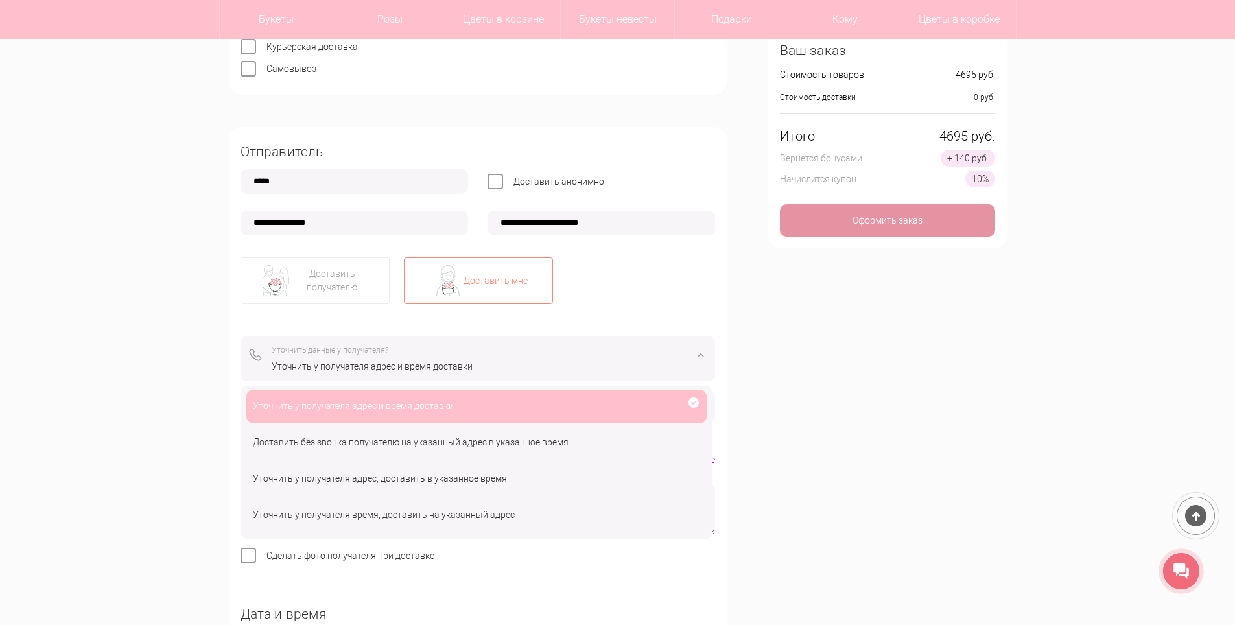
click at [796, 395] on div "**********" at bounding box center [618, 543] width 798 height 1093
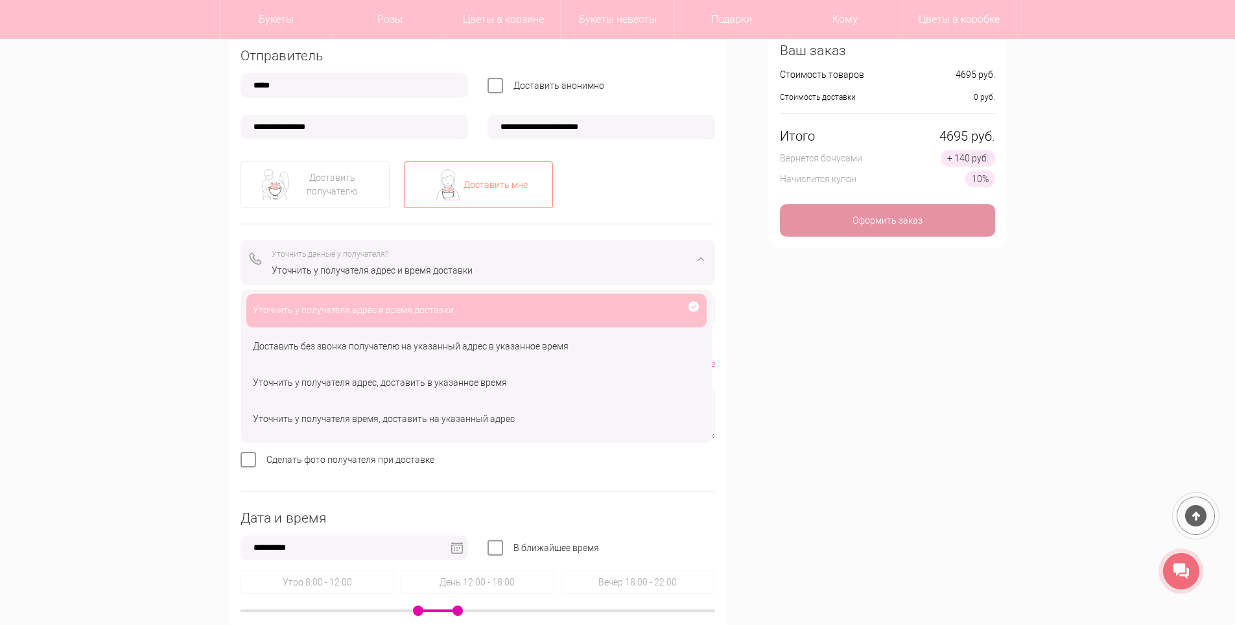
scroll to position [389, 0]
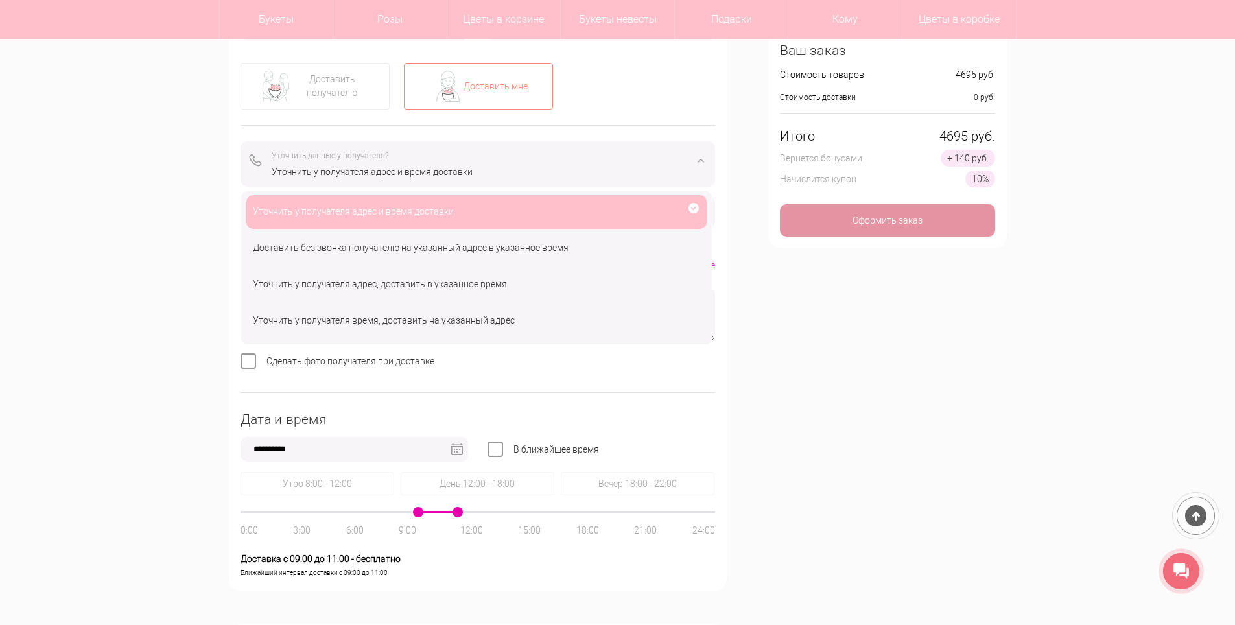
click at [700, 161] on img at bounding box center [701, 161] width 16 height 16
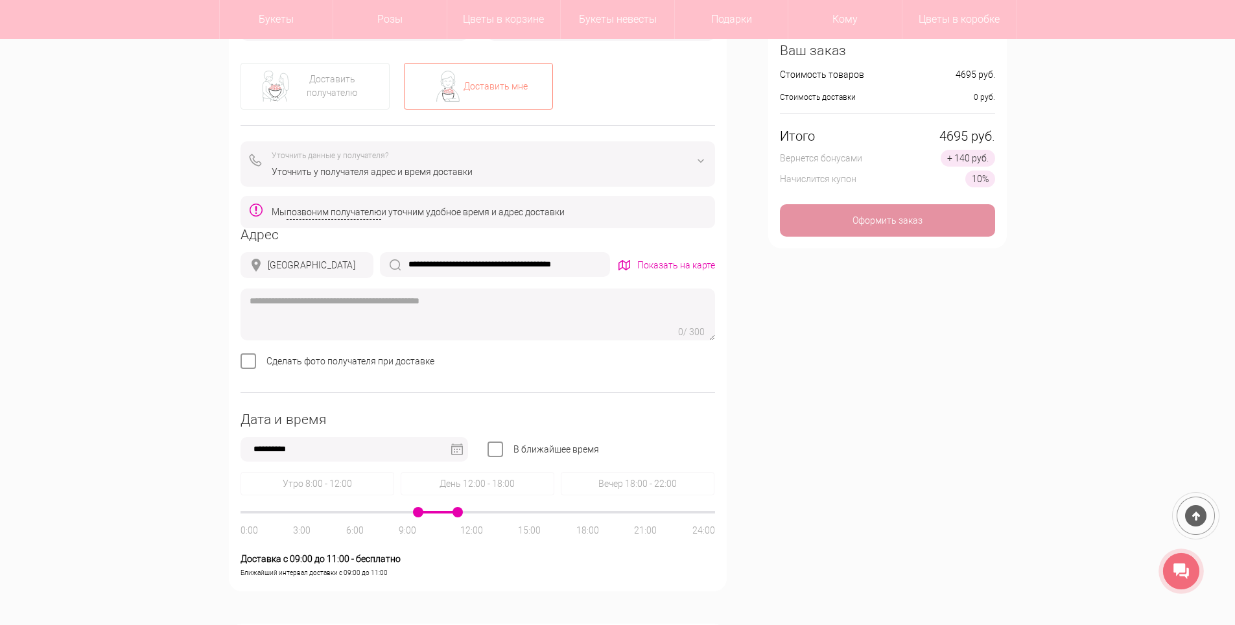
click at [503, 263] on input "**********" at bounding box center [495, 264] width 230 height 25
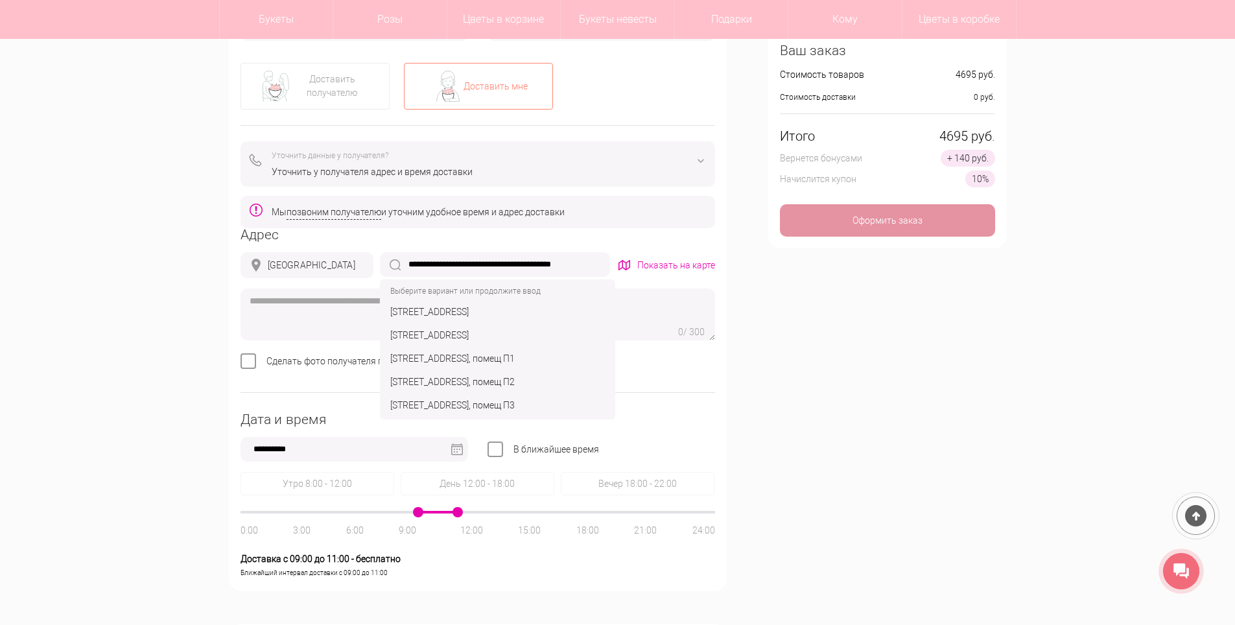
click at [538, 309] on div "г Нижний Новгород, ул Большая Печерская, д 40" at bounding box center [498, 311] width 230 height 23
type input "**********"
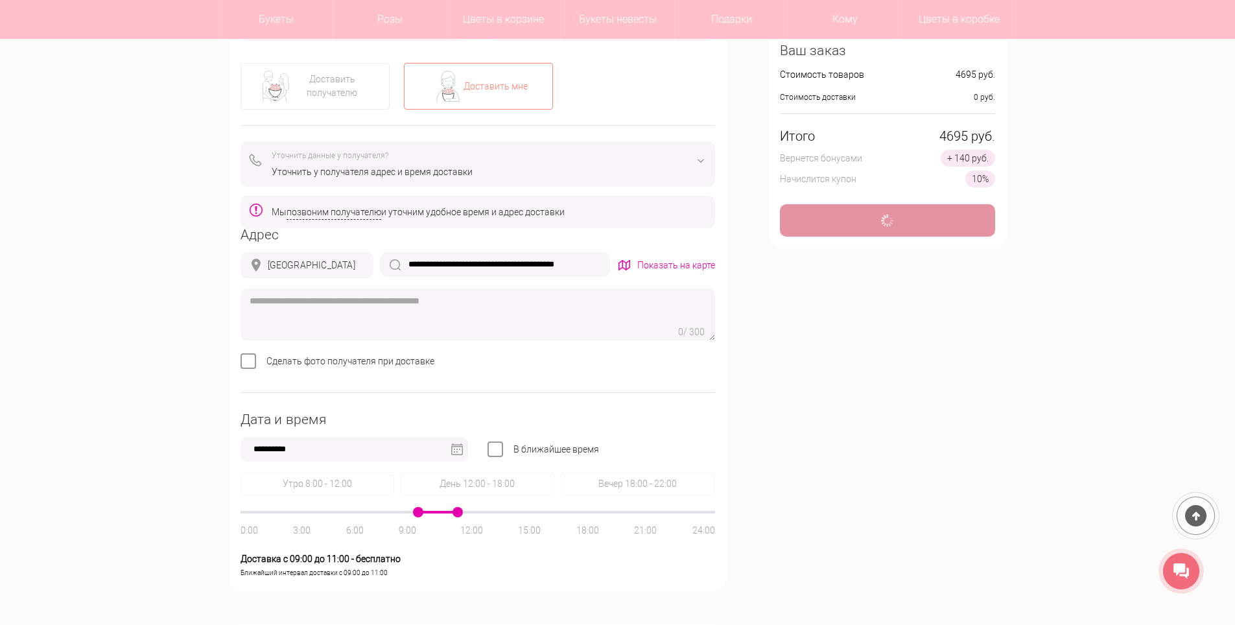
type input "**********"
click at [377, 315] on textarea at bounding box center [478, 315] width 475 height 52
type textarea "**********"
click at [236, 361] on div "**********" at bounding box center [478, 262] width 498 height 659
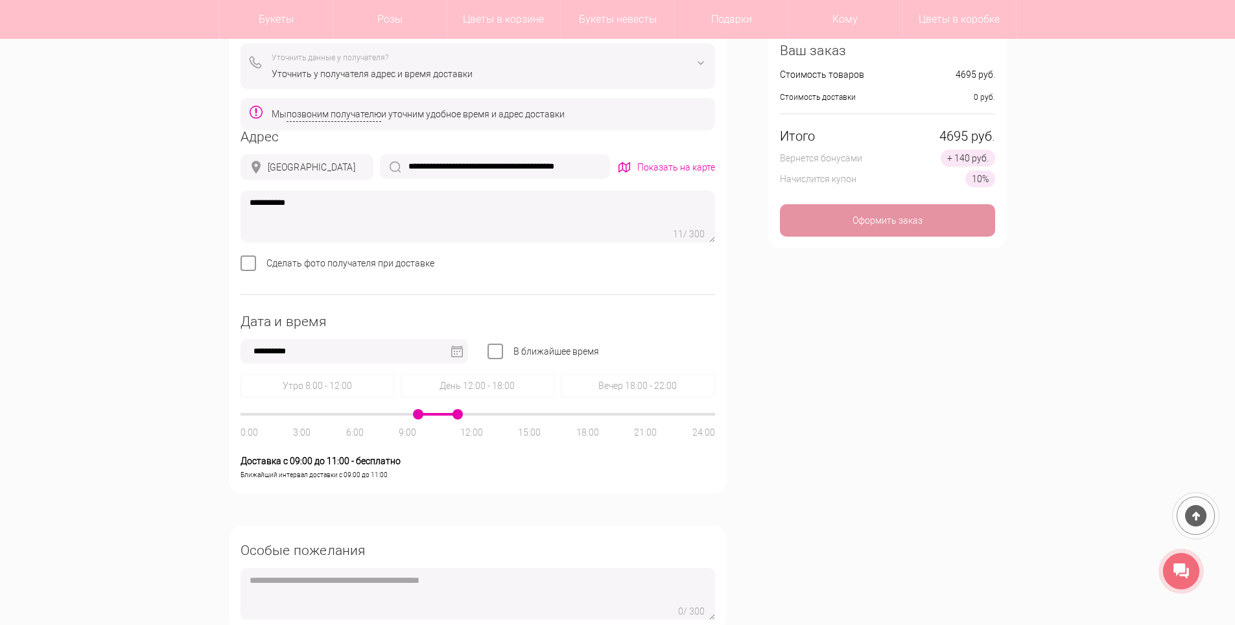
scroll to position [519, 0]
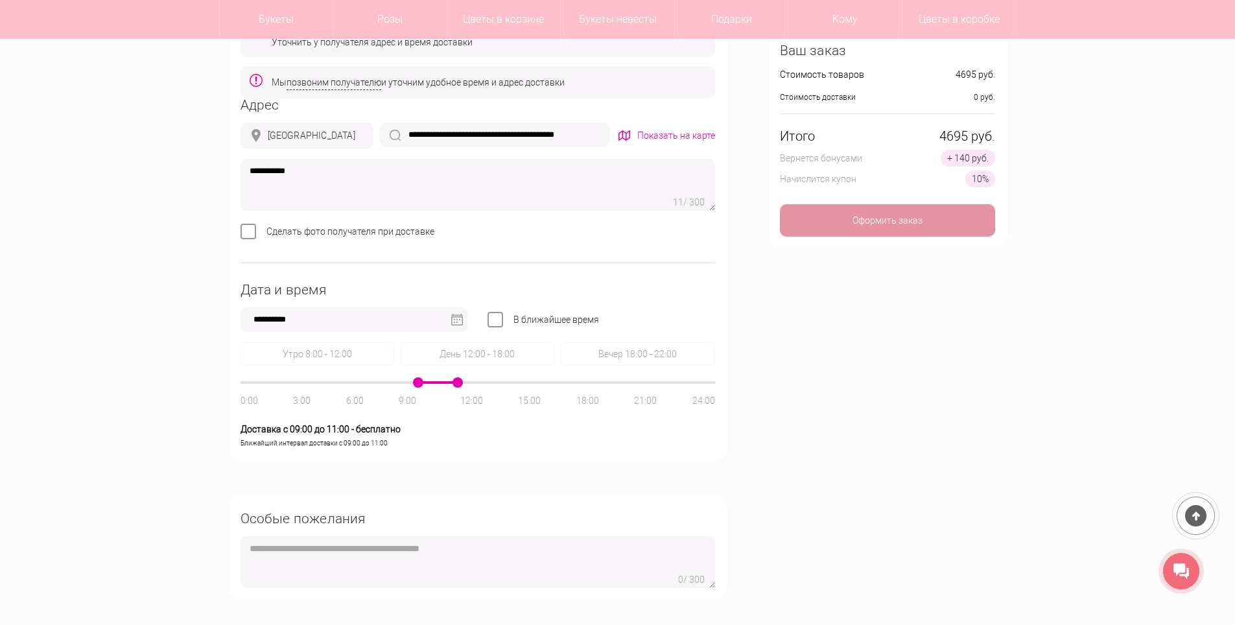
click at [459, 383] on span at bounding box center [458, 382] width 10 height 10
drag, startPoint x: 459, startPoint y: 383, endPoint x: 438, endPoint y: 385, distance: 20.8
click at [438, 384] on div "0:00 3:00 6:00 9:00 12:00 15:00 18:00 21:00 24:00" at bounding box center [478, 382] width 475 height 3
click at [514, 318] on label "В ближайшее время" at bounding box center [557, 320] width 86 height 10
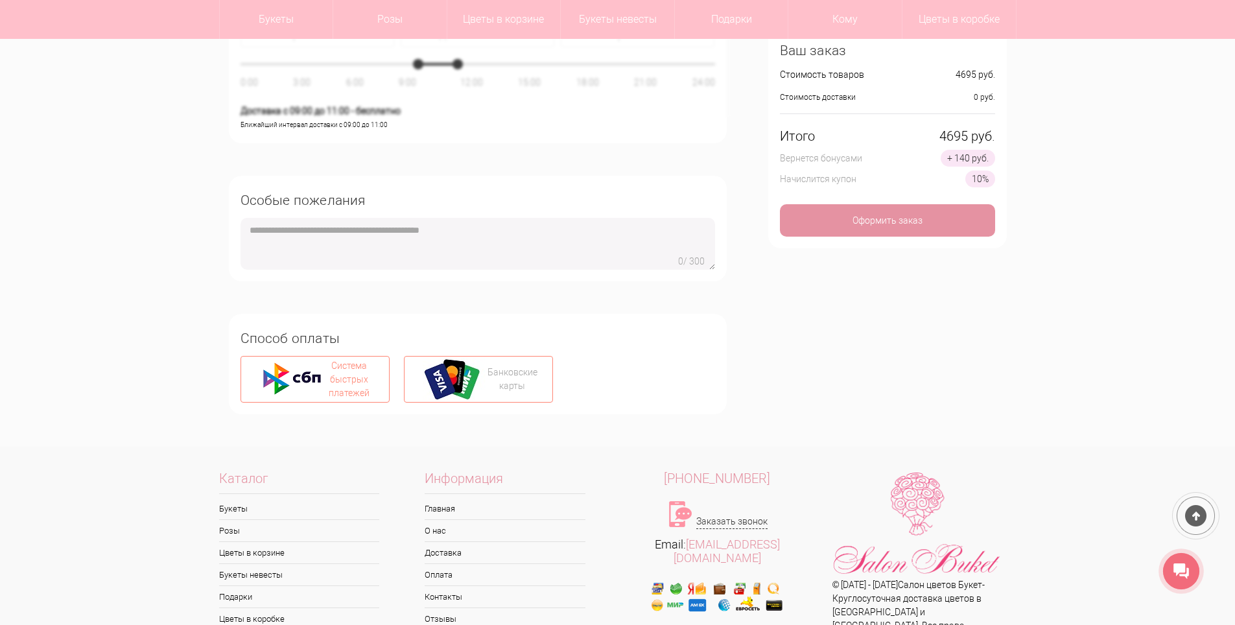
scroll to position [988, 0]
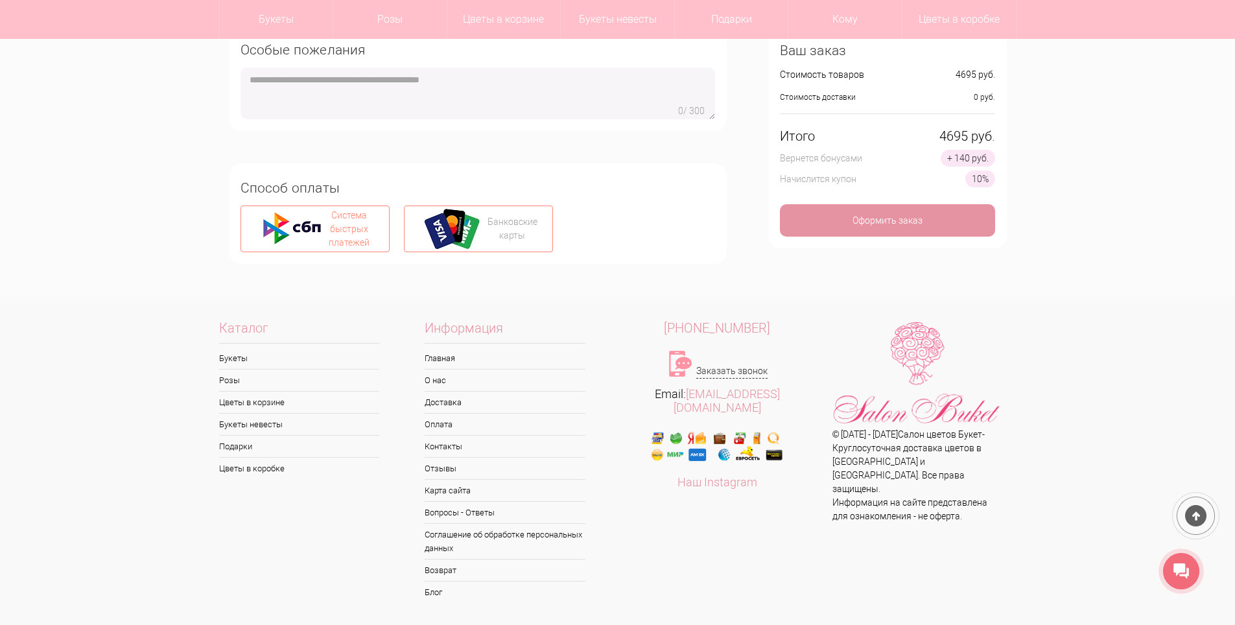
click at [503, 235] on div "Банковские карты" at bounding box center [513, 228] width 50 height 27
type input "**********"
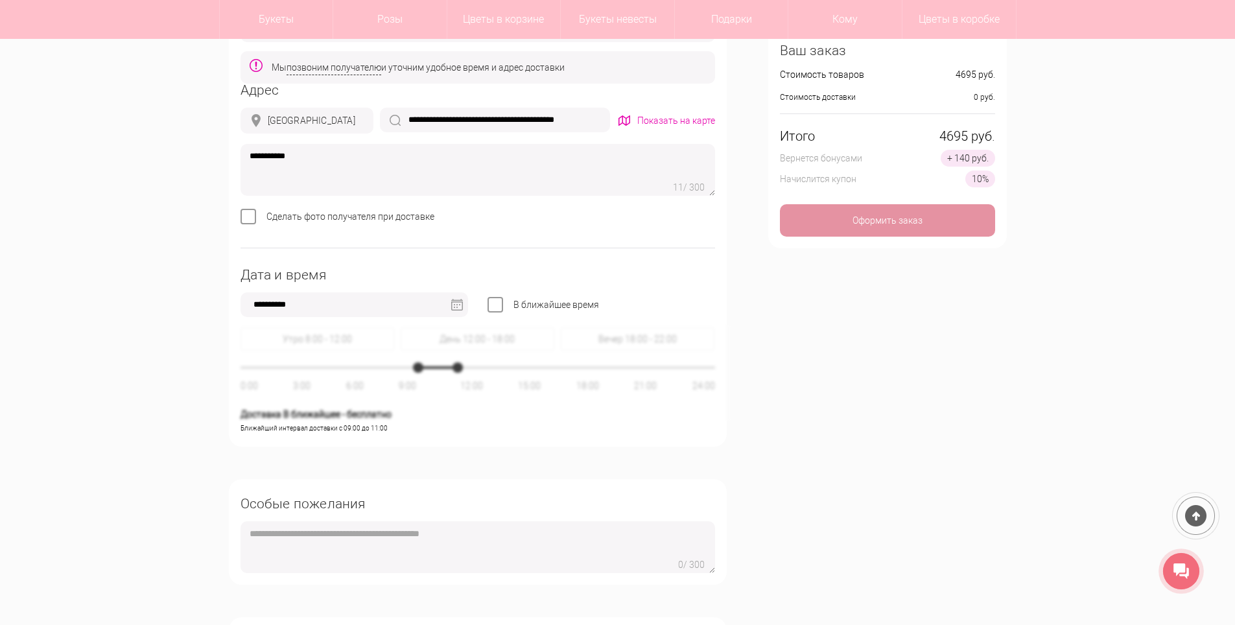
scroll to position [145, 0]
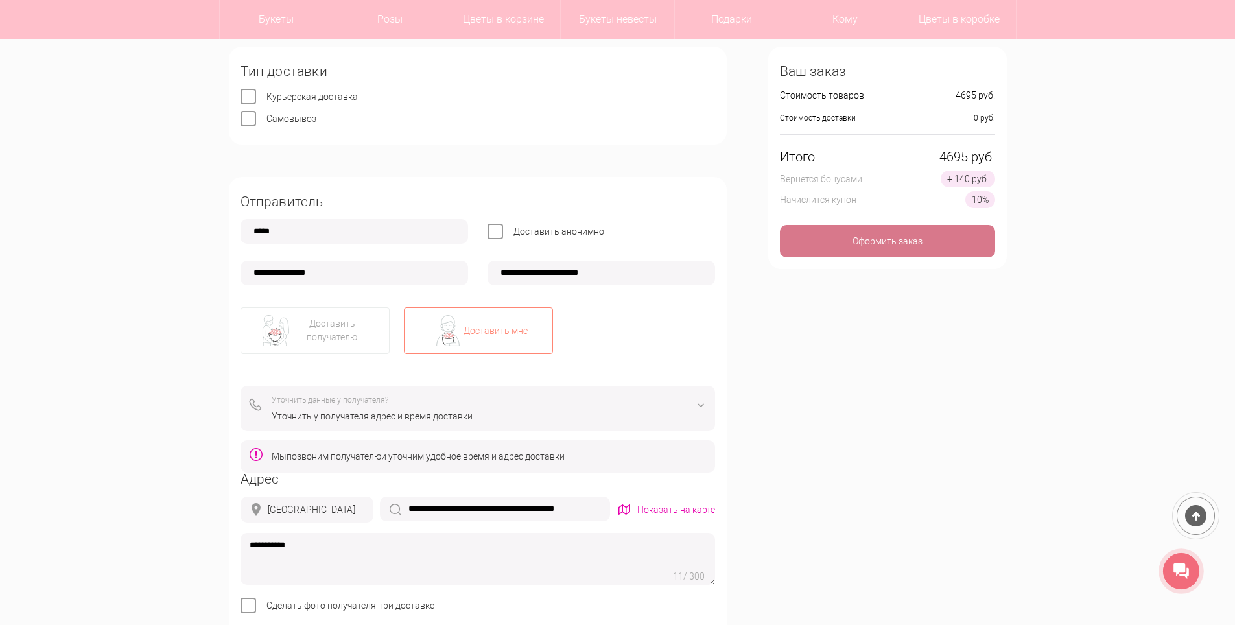
click at [874, 241] on div "Оформить заказ" at bounding box center [887, 241] width 215 height 32
